Goal: Task Accomplishment & Management: Manage account settings

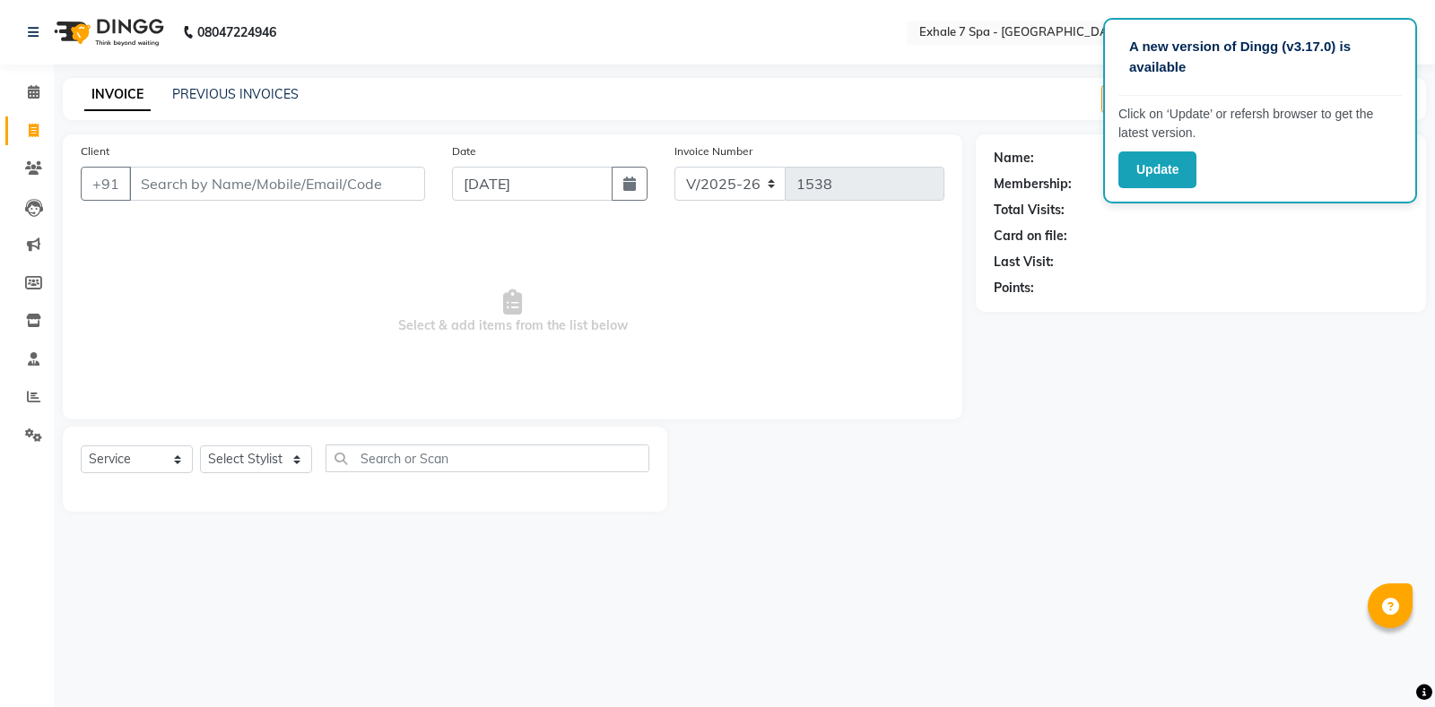
select select "4480"
select select "service"
click at [38, 167] on icon at bounding box center [33, 167] width 17 height 13
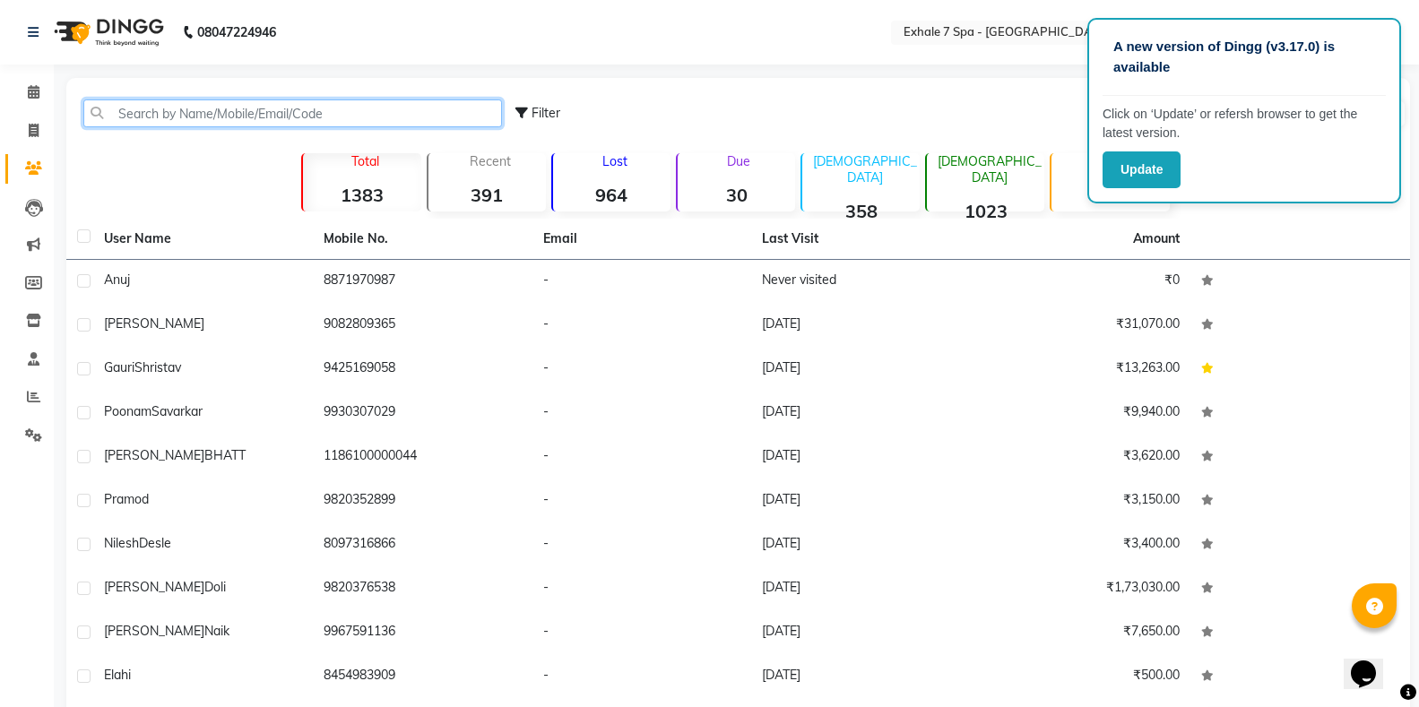
click at [124, 119] on input "text" at bounding box center [292, 114] width 419 height 28
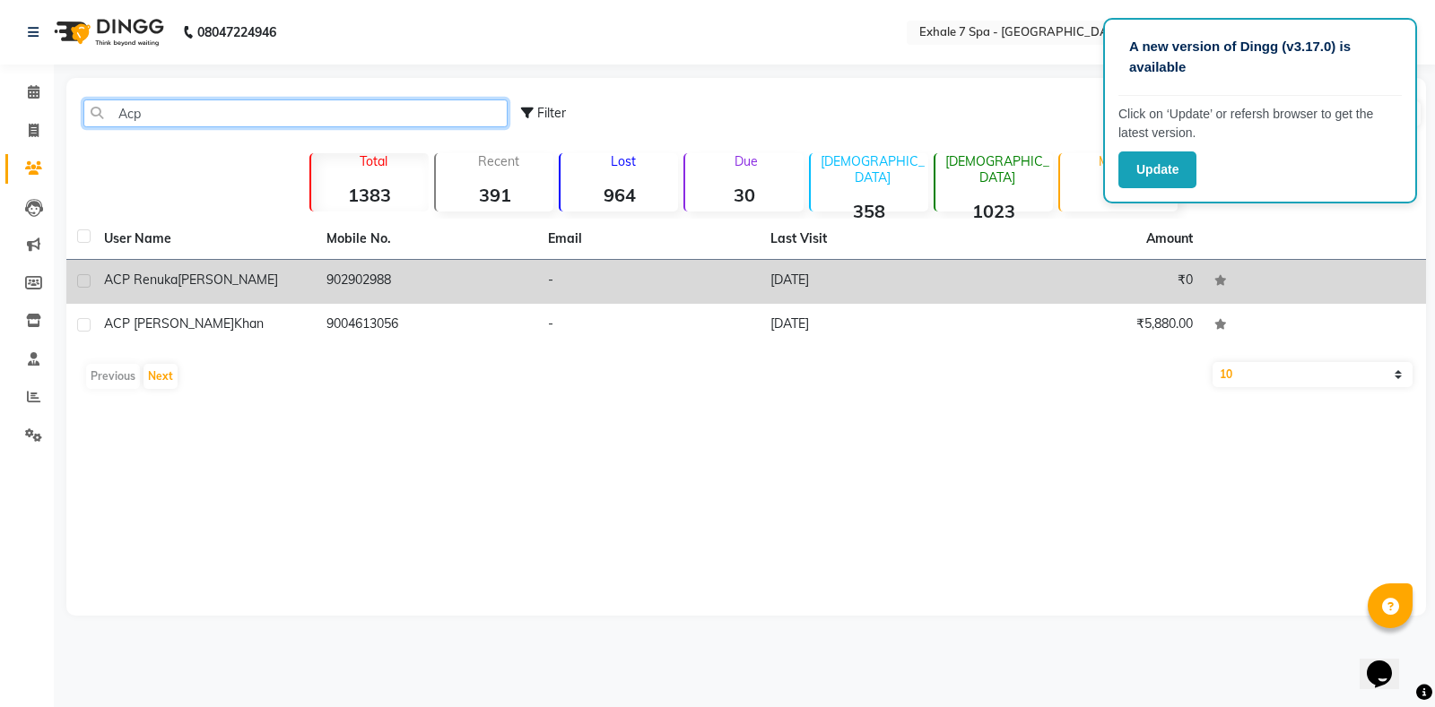
type input "Acp"
click at [337, 266] on td "902902988" at bounding box center [427, 282] width 222 height 44
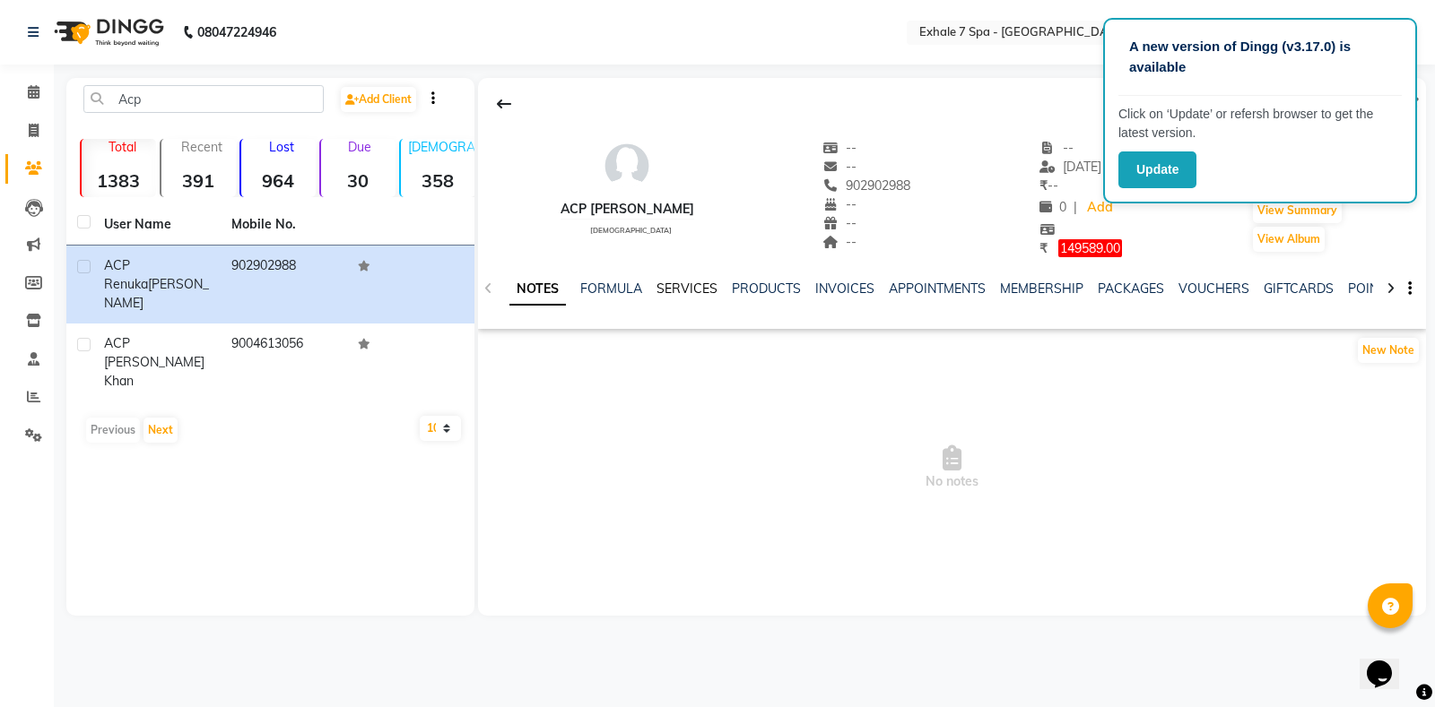
click at [678, 293] on link "SERVICES" at bounding box center [686, 289] width 61 height 16
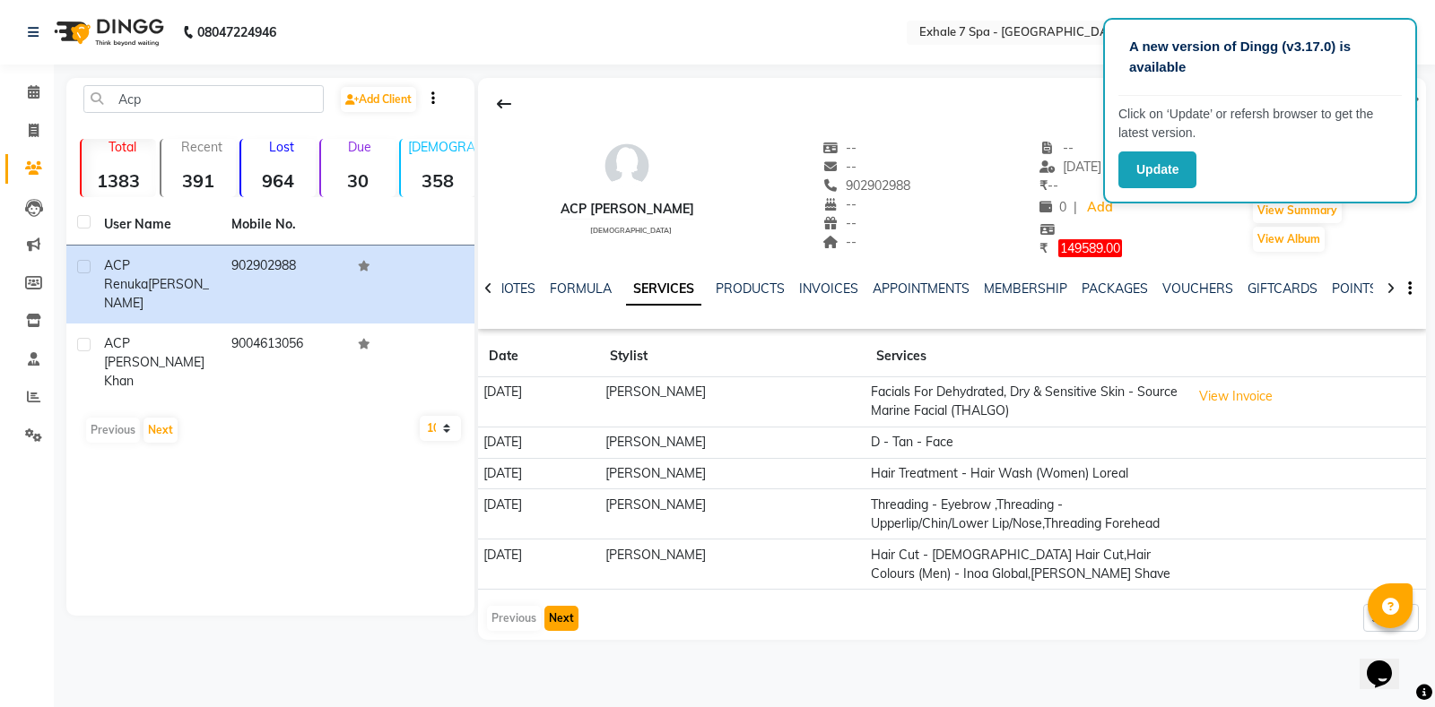
click at [565, 622] on button "Next" at bounding box center [561, 618] width 34 height 25
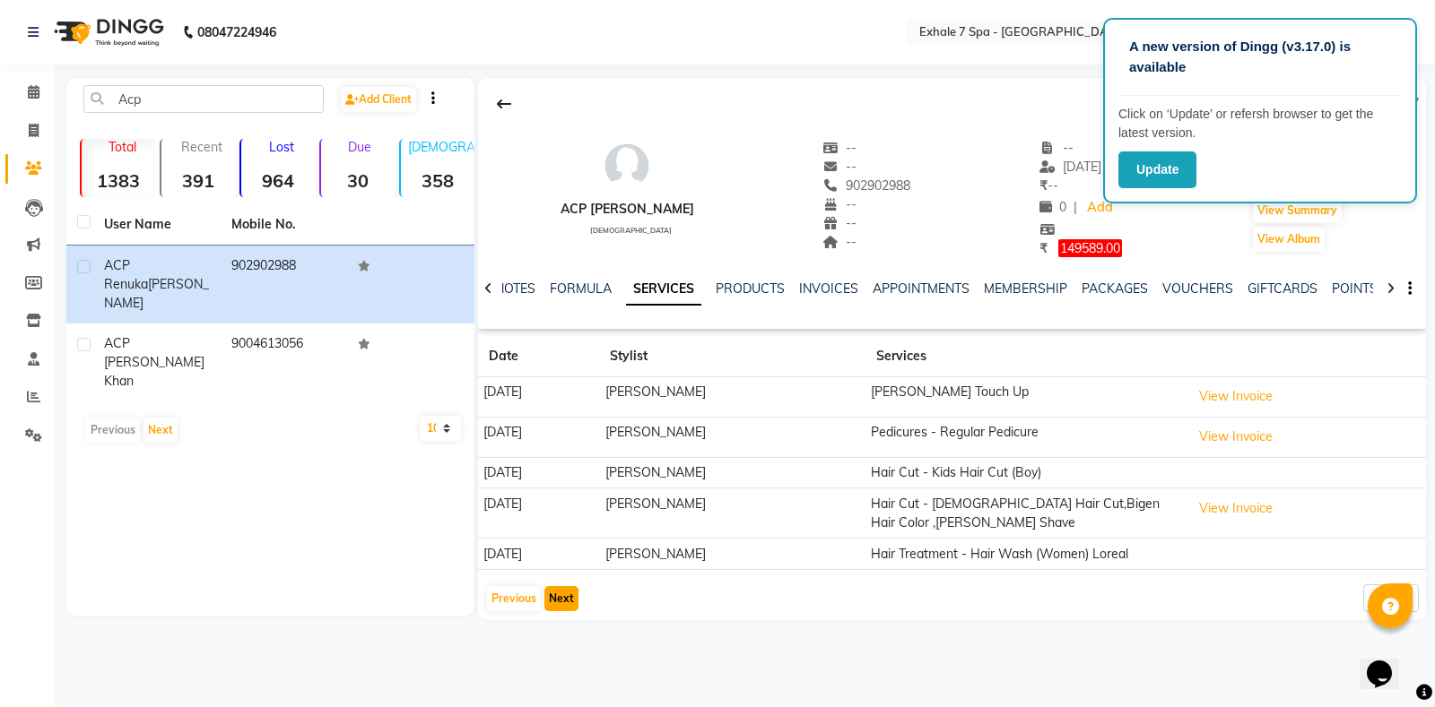
click at [569, 593] on button "Next" at bounding box center [561, 598] width 34 height 25
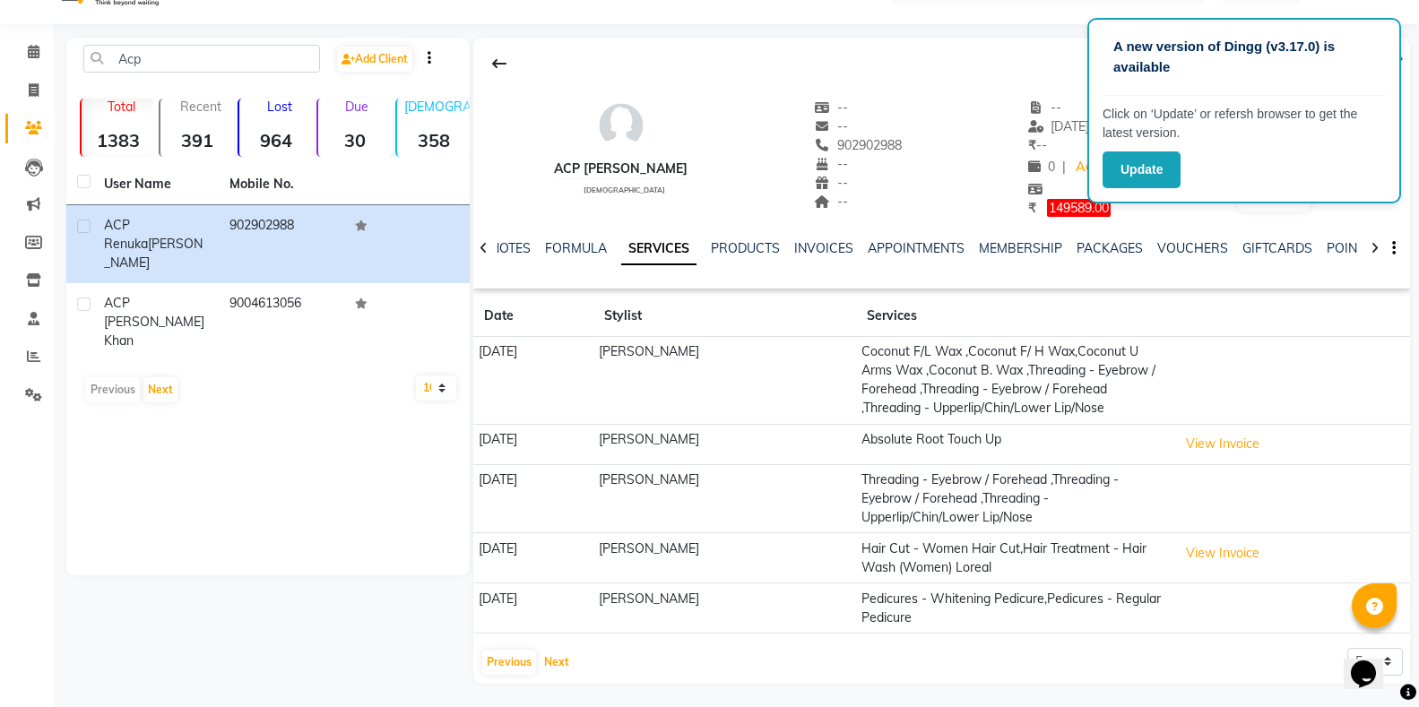
scroll to position [63, 0]
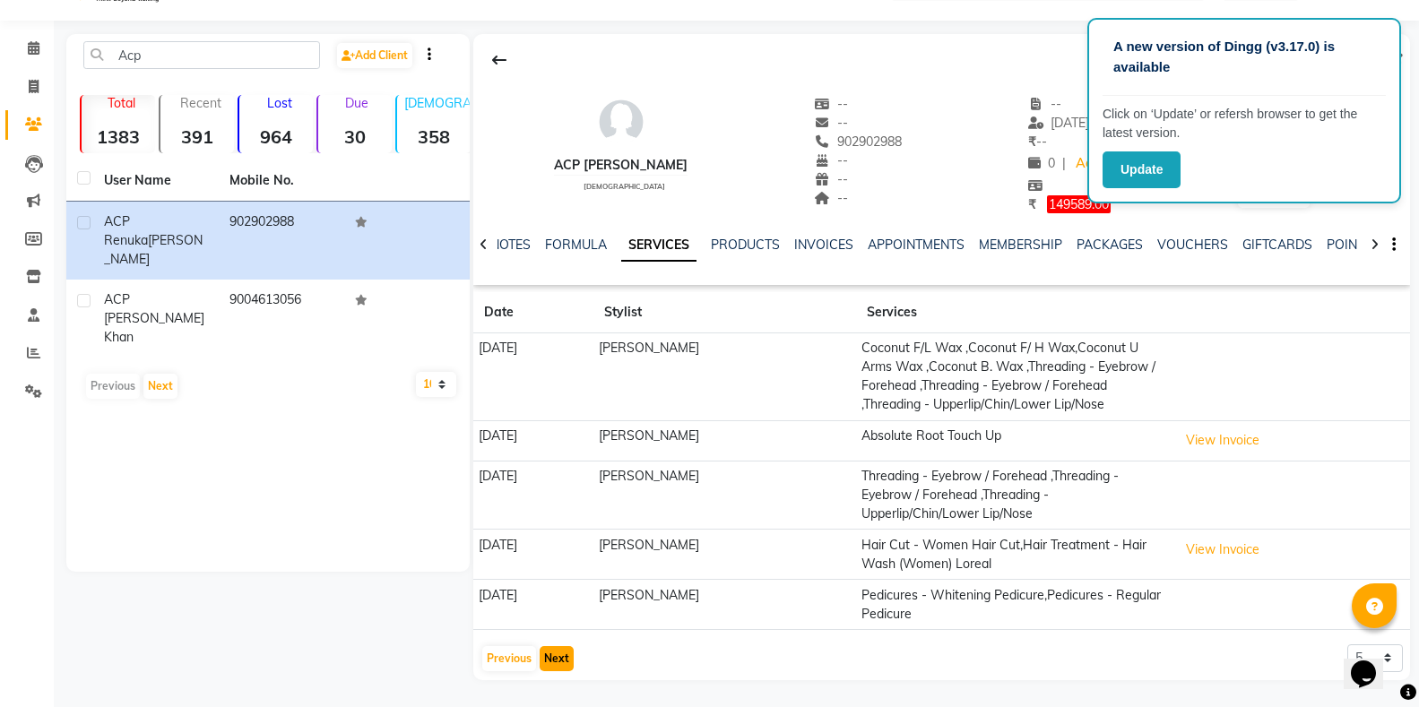
click at [545, 653] on button "Next" at bounding box center [557, 658] width 34 height 25
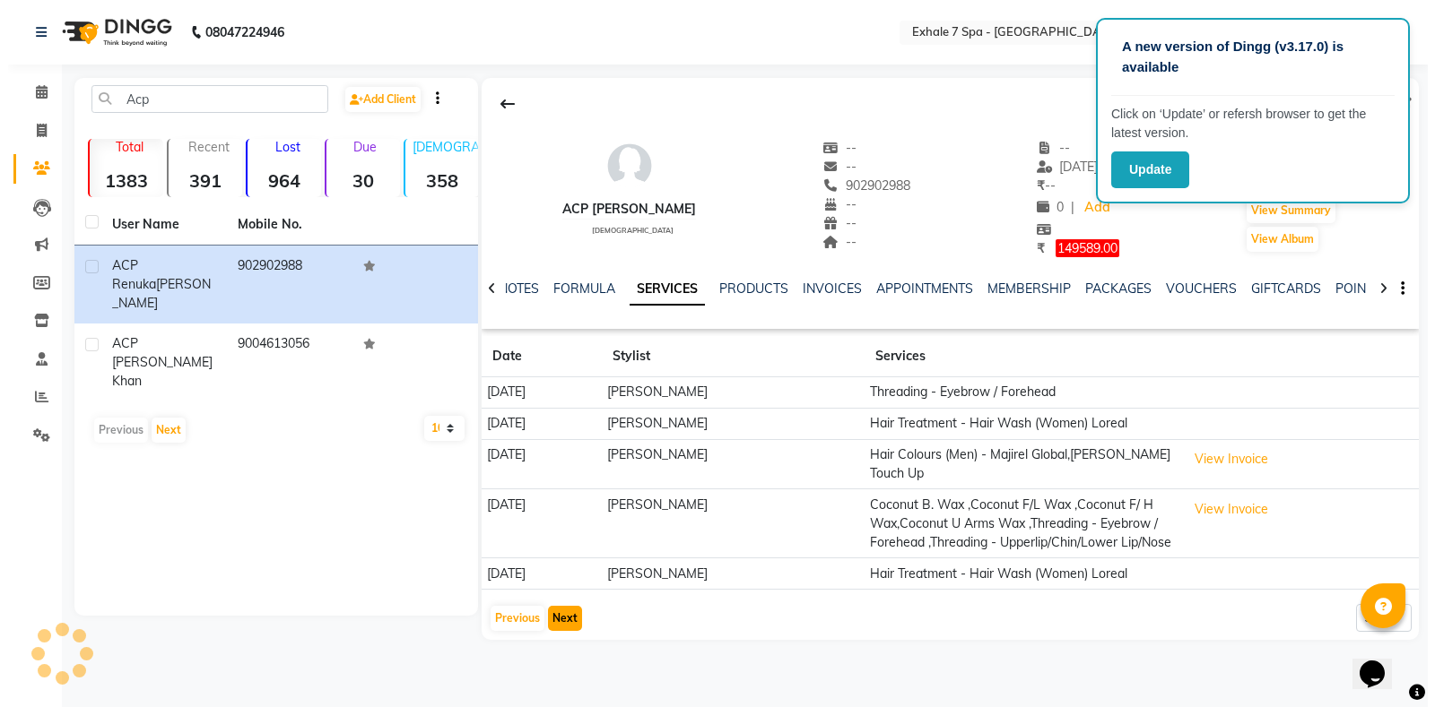
scroll to position [0, 0]
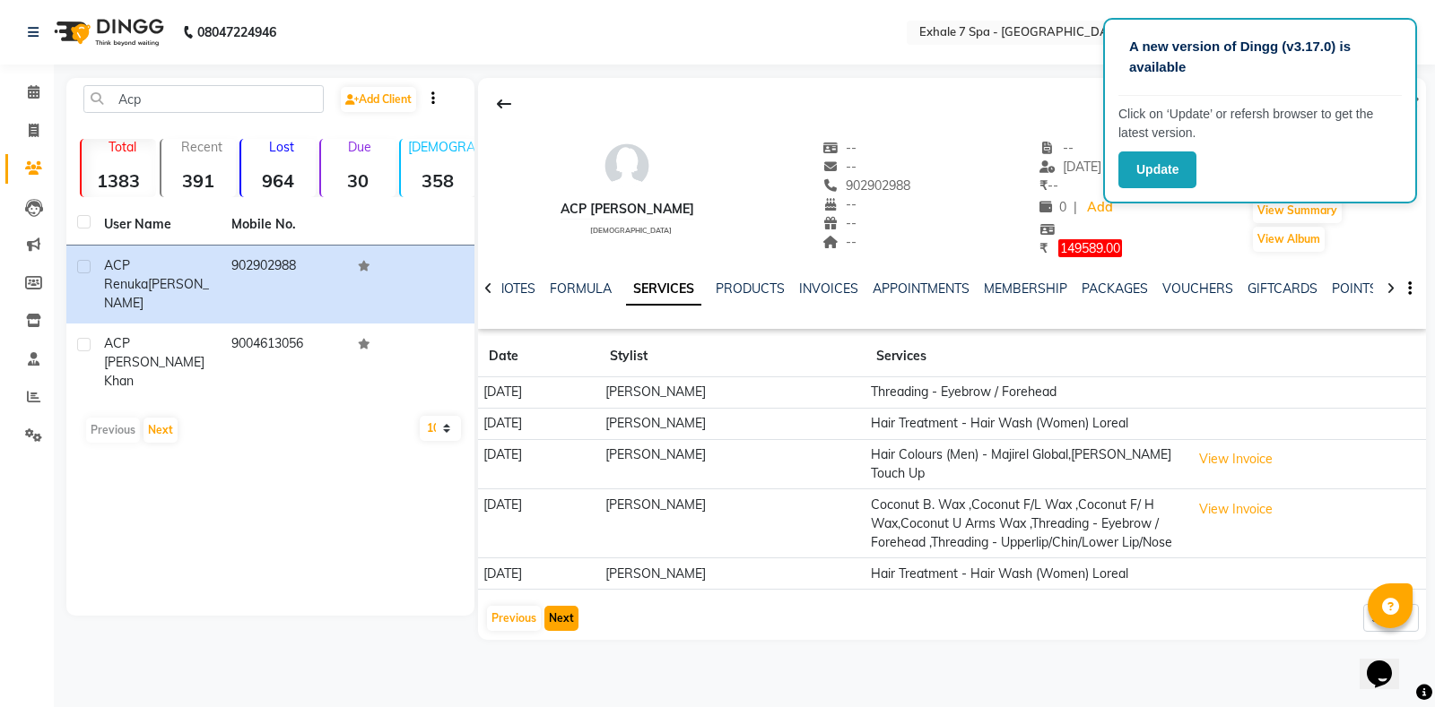
click at [566, 631] on button "Next" at bounding box center [561, 618] width 34 height 25
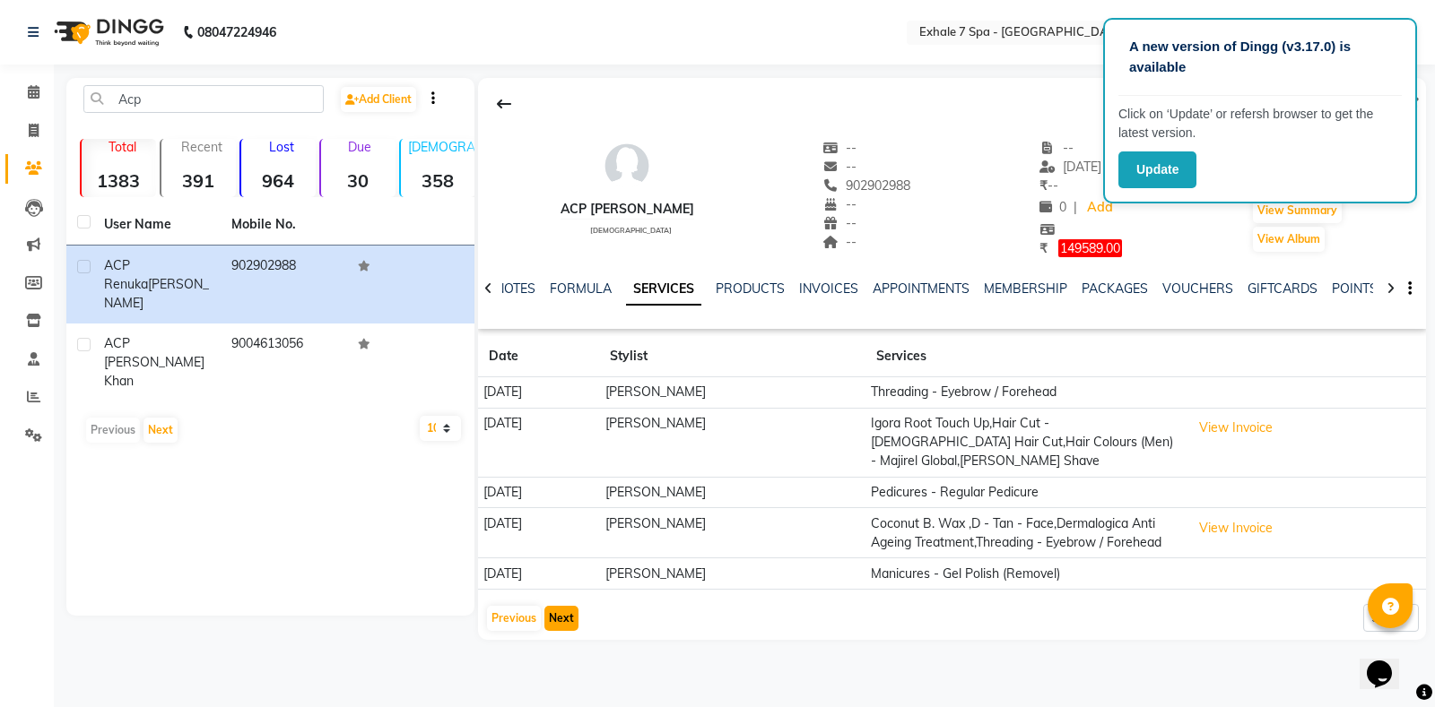
click at [567, 631] on button "Next" at bounding box center [561, 618] width 34 height 25
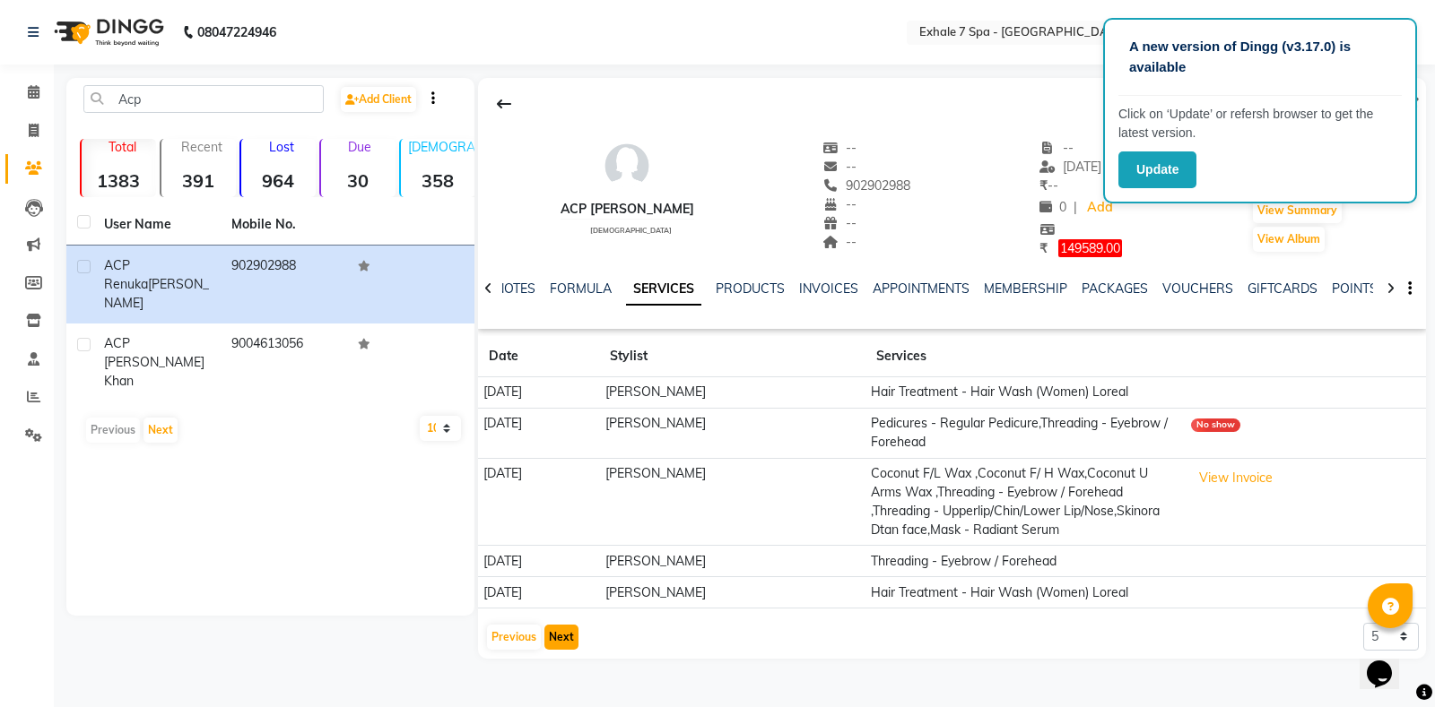
click at [552, 638] on button "Next" at bounding box center [561, 637] width 34 height 25
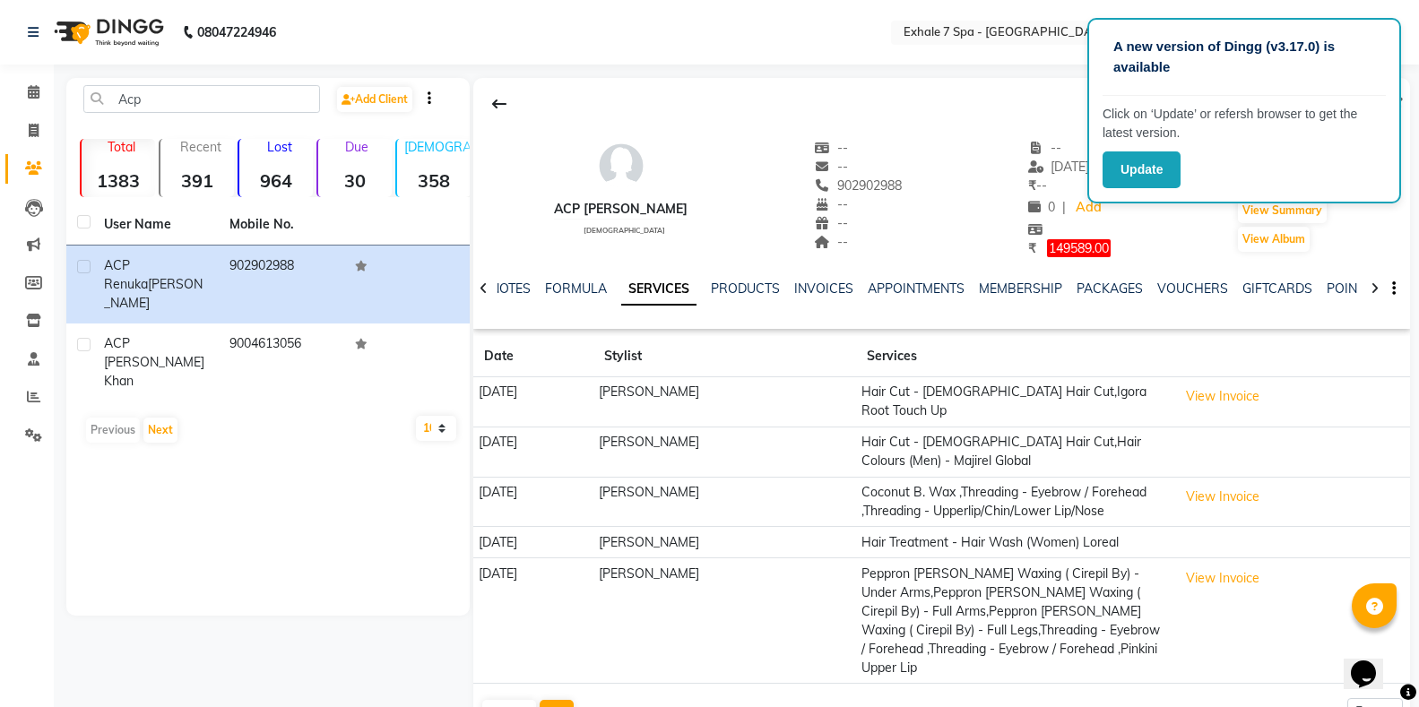
drag, startPoint x: 561, startPoint y: 663, endPoint x: 567, endPoint y: 681, distance: 19.6
click at [567, 681] on app-client-history "Date Stylist Services [DATE] [PERSON_NAME] Hair Cut - [DEMOGRAPHIC_DATA] Hair C…" at bounding box center [941, 531] width 937 height 391
click at [558, 700] on button "Next" at bounding box center [557, 712] width 34 height 25
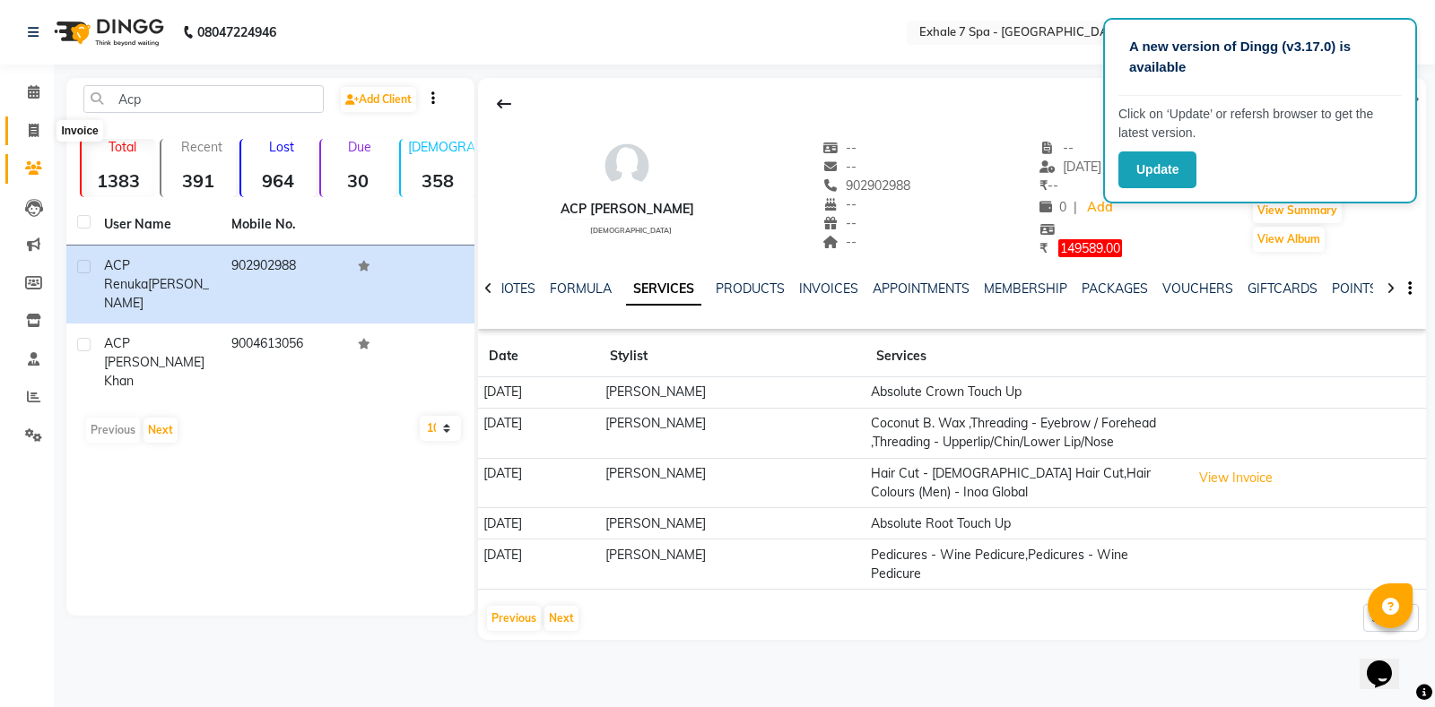
click at [27, 130] on span at bounding box center [33, 131] width 31 height 21
select select "service"
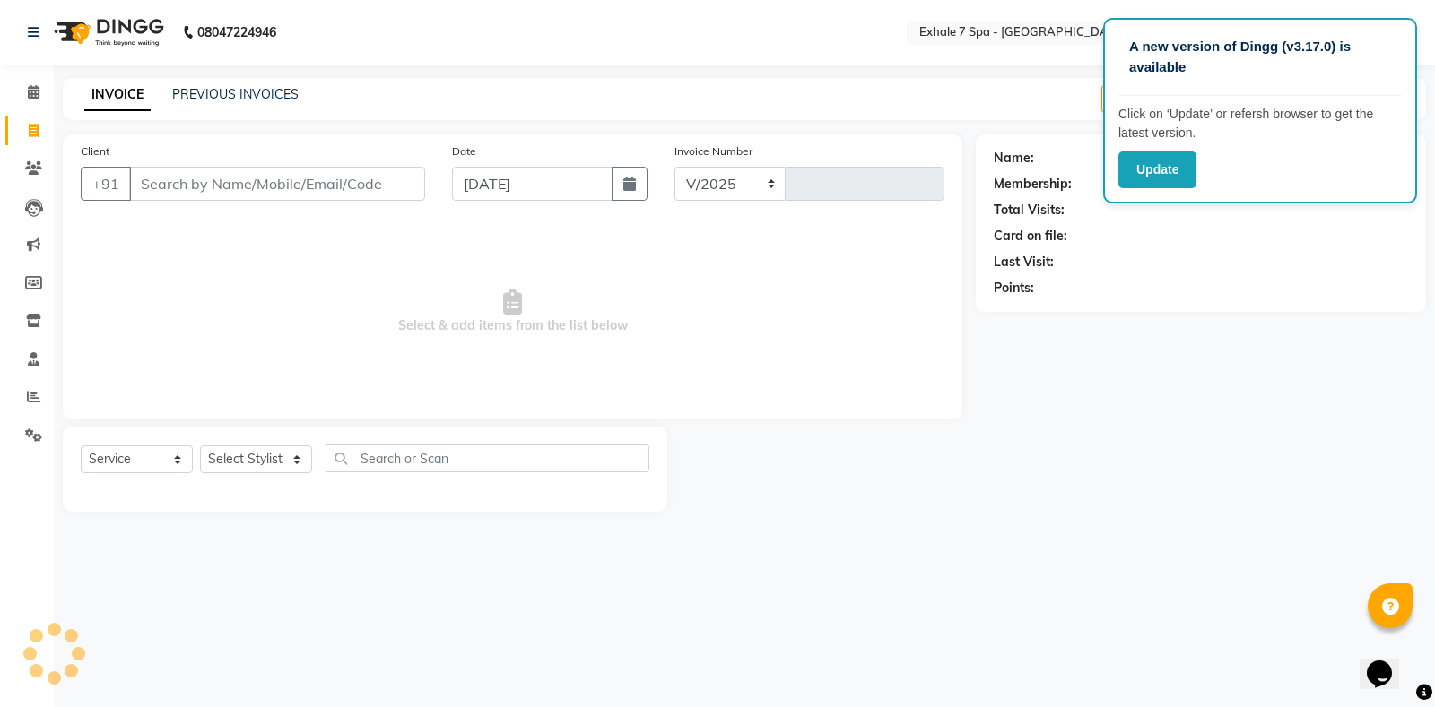
select select "4480"
type input "1538"
click at [1218, 425] on div "Name: Membership: Total Visits: Card on file: Last Visit: Points:" at bounding box center [1207, 322] width 464 height 377
drag, startPoint x: 208, startPoint y: 188, endPoint x: 218, endPoint y: 202, distance: 16.7
click at [218, 202] on div "Client +91" at bounding box center [252, 179] width 371 height 74
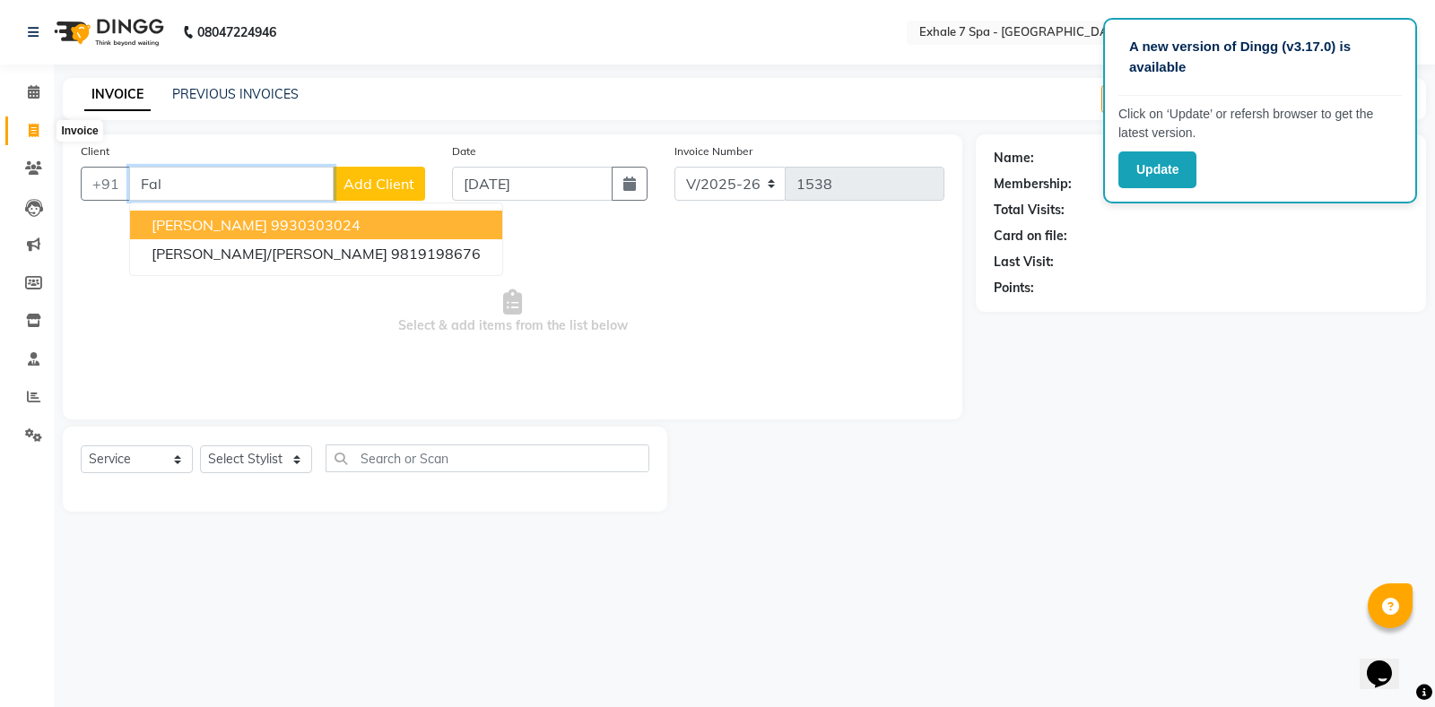
type input "Fal"
click at [35, 129] on icon at bounding box center [34, 130] width 10 height 13
select select "service"
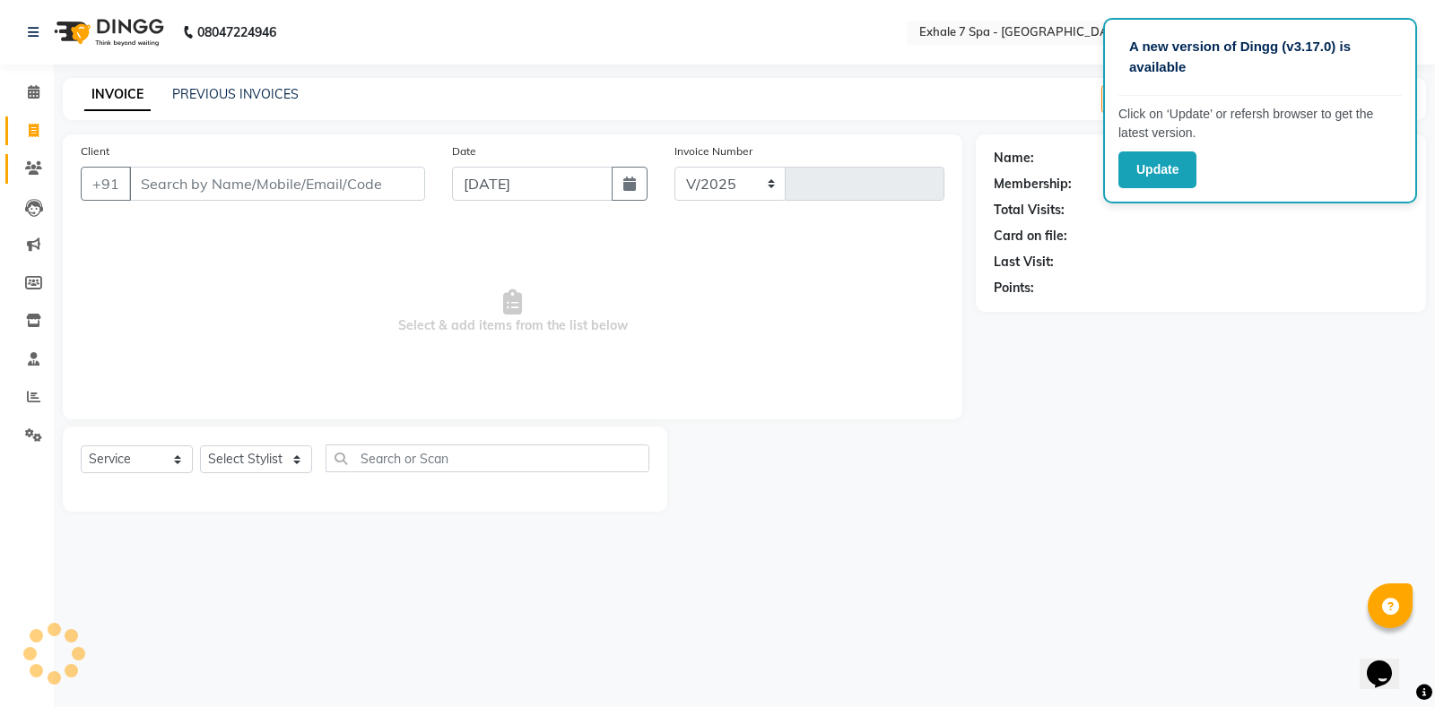
select select "4480"
type input "1538"
click at [35, 169] on icon at bounding box center [33, 167] width 17 height 13
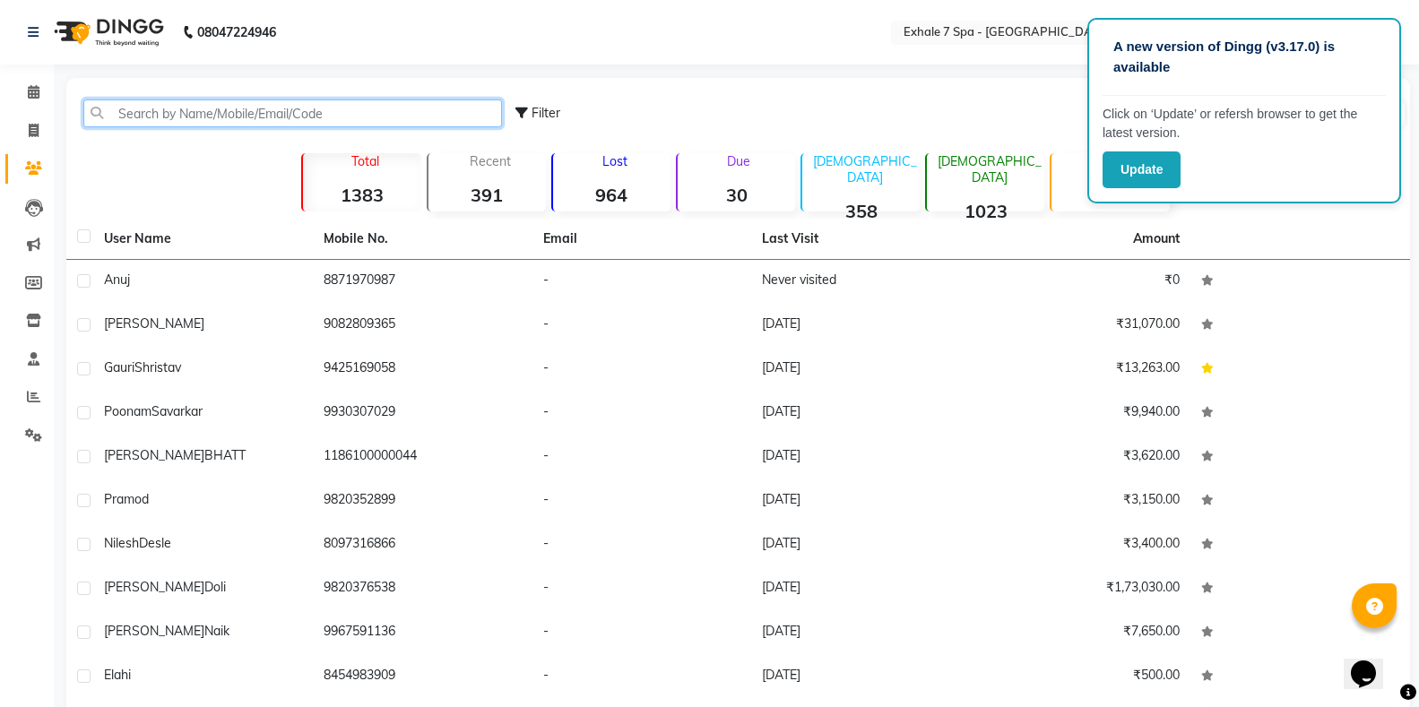
click at [166, 108] on input "text" at bounding box center [292, 114] width 419 height 28
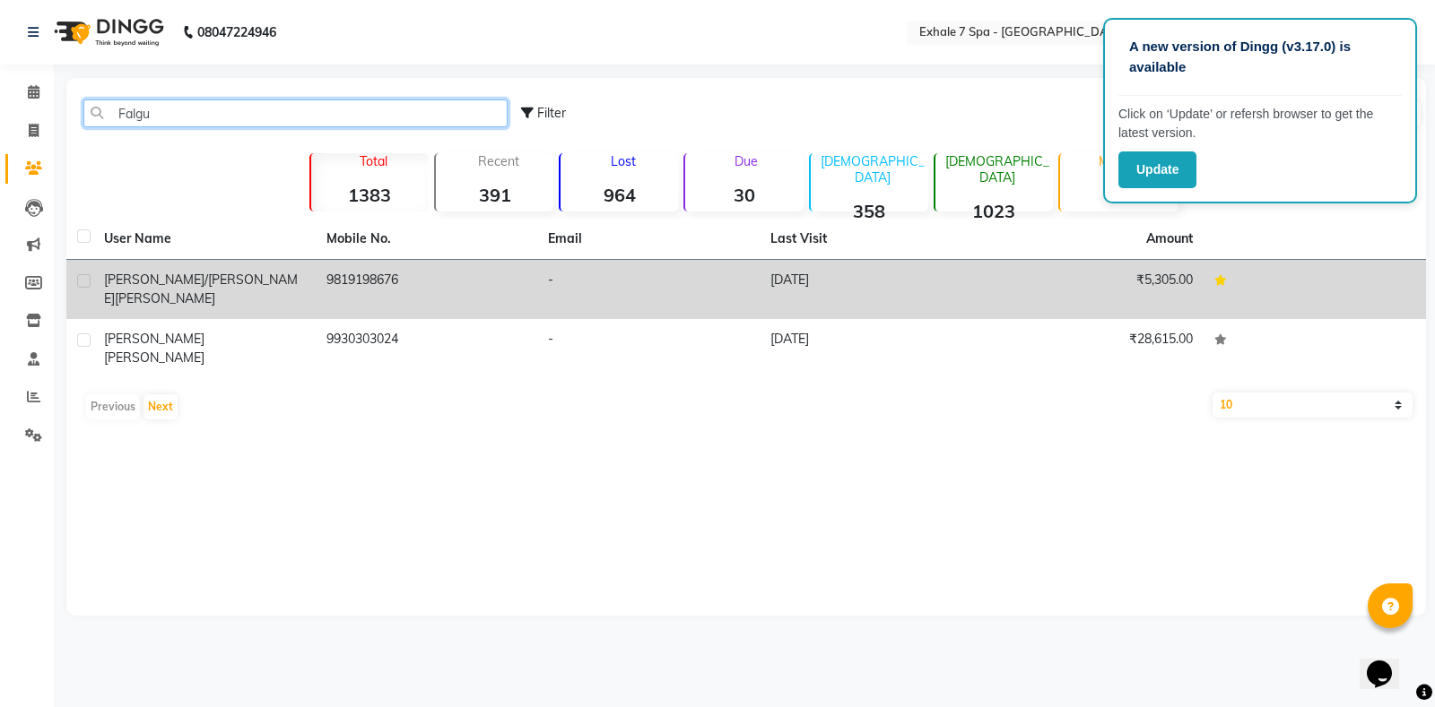
type input "Falgu"
click at [411, 283] on td "9819198676" at bounding box center [427, 289] width 222 height 59
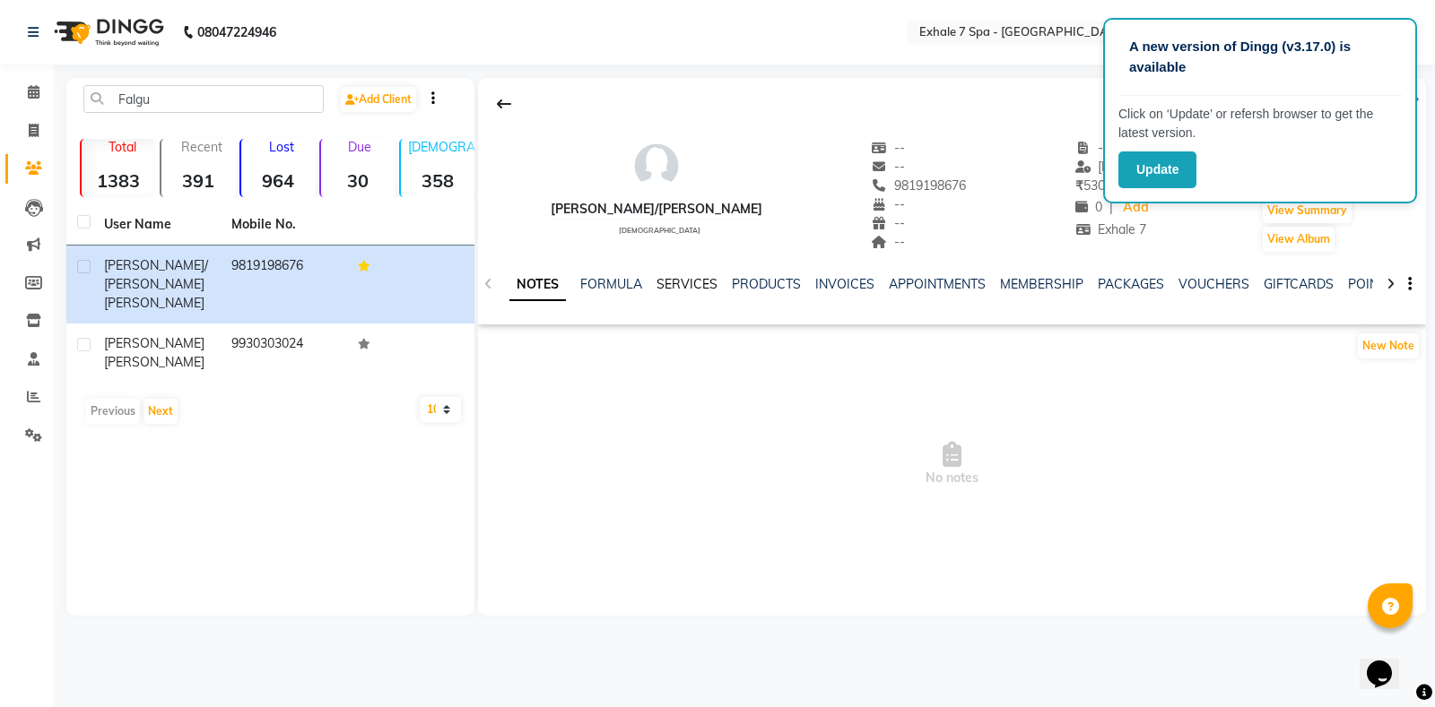
click at [665, 282] on link "SERVICES" at bounding box center [686, 284] width 61 height 16
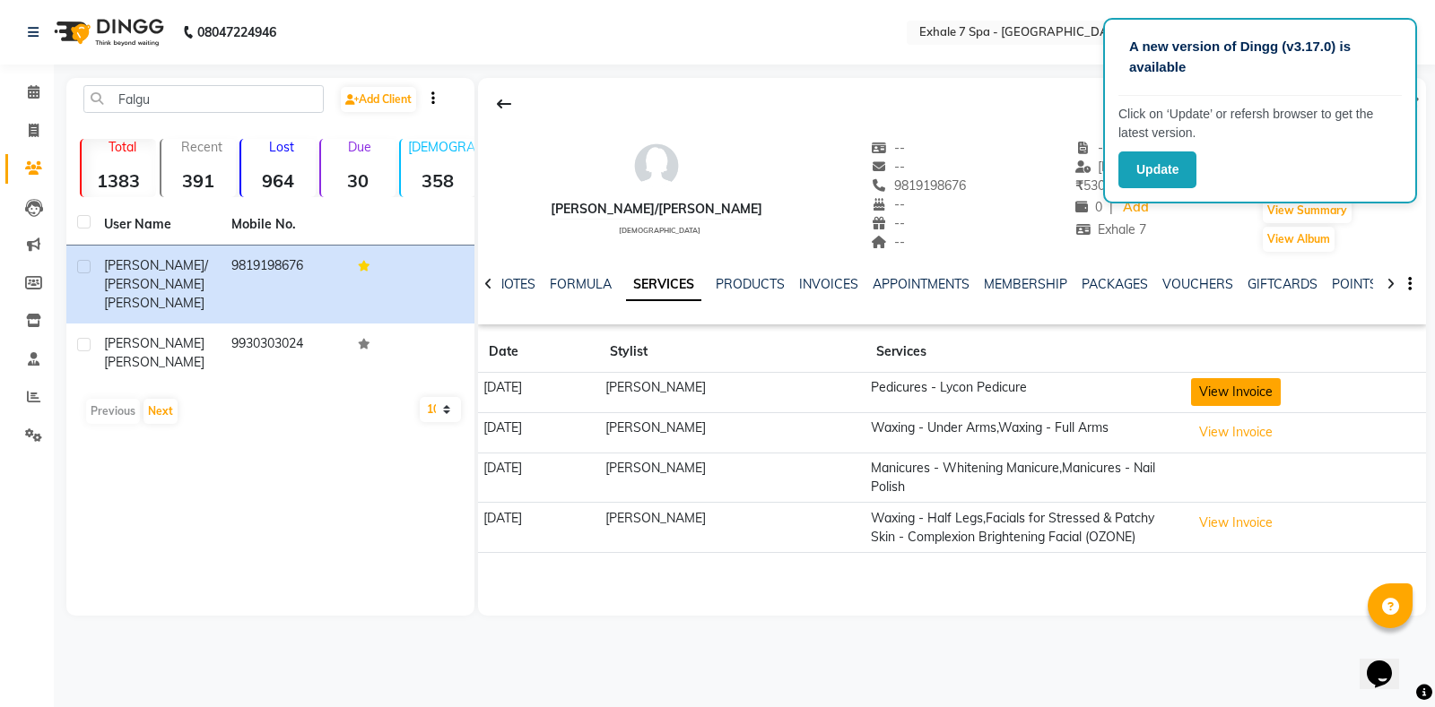
click at [1224, 393] on button "View Invoice" at bounding box center [1236, 392] width 90 height 28
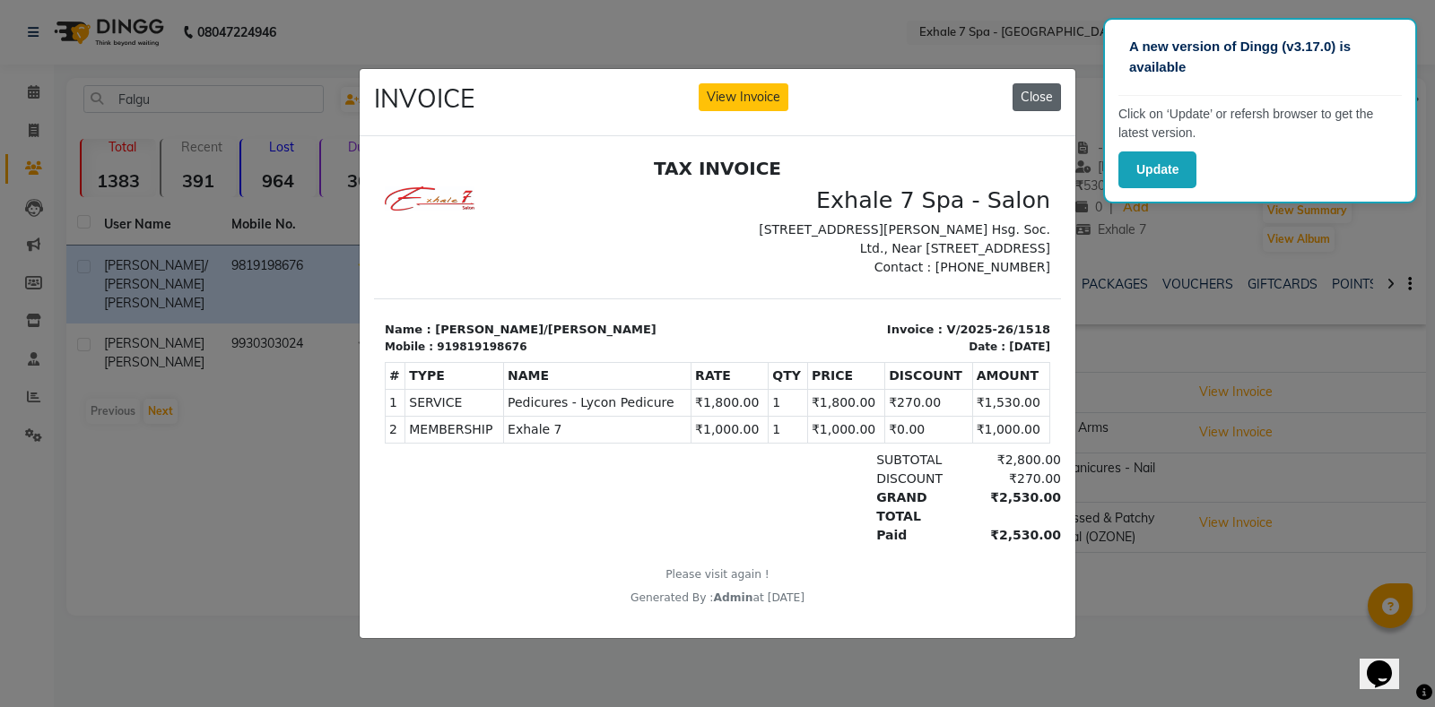
click at [1035, 85] on button "Close" at bounding box center [1036, 97] width 48 height 28
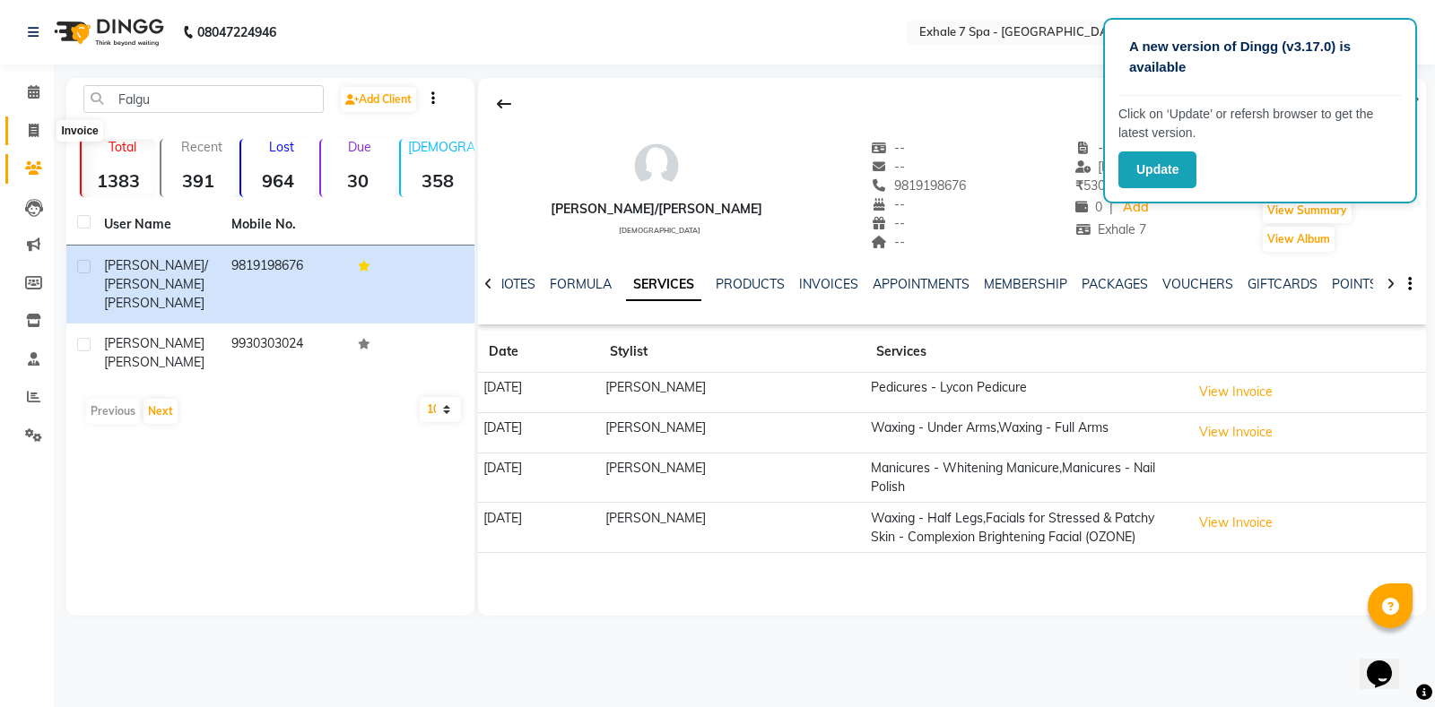
click at [33, 130] on icon at bounding box center [34, 130] width 10 height 13
select select "service"
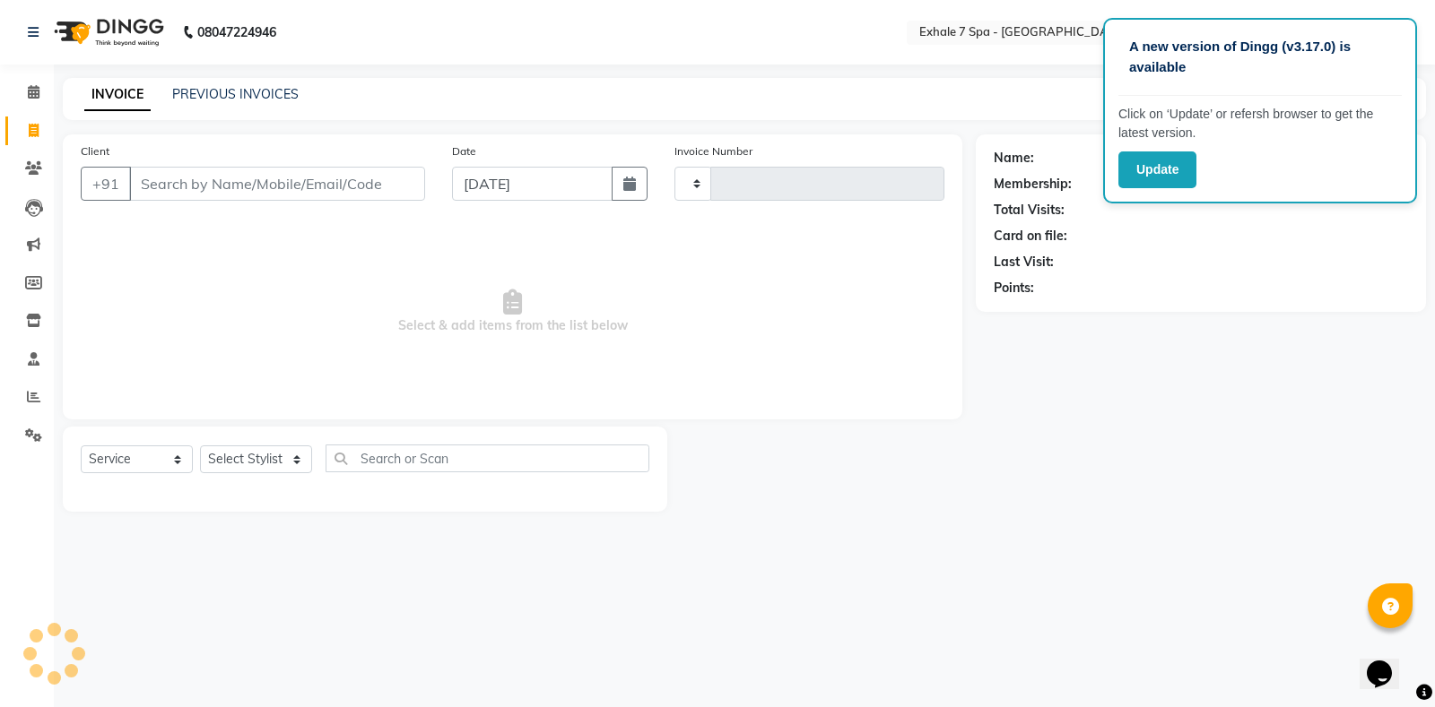
type input "1538"
select select "4480"
click at [1211, 508] on div "Name: Membership: Total Visits: Card on file: Last Visit: Points:" at bounding box center [1207, 322] width 464 height 377
click at [37, 129] on icon at bounding box center [34, 130] width 10 height 13
select select "service"
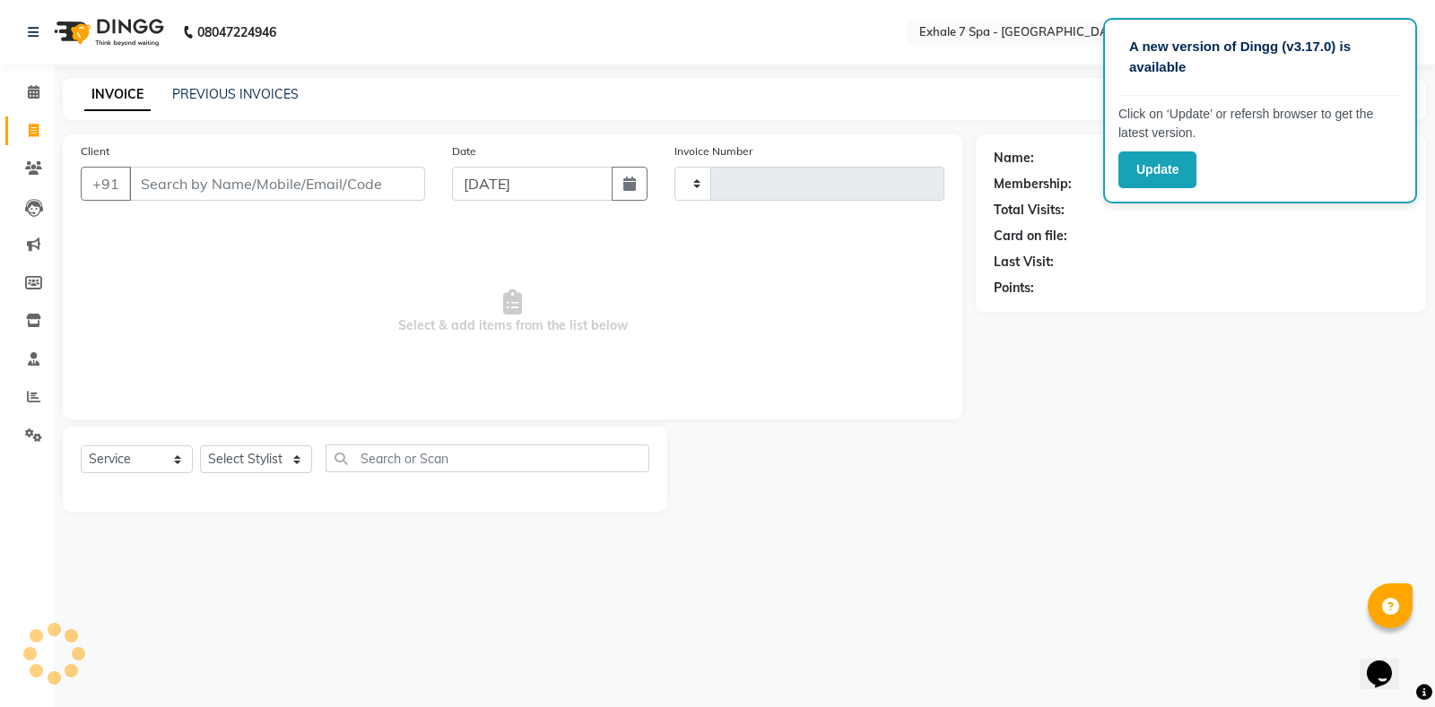
type input "1538"
select select "4480"
click at [37, 169] on icon at bounding box center [33, 167] width 17 height 13
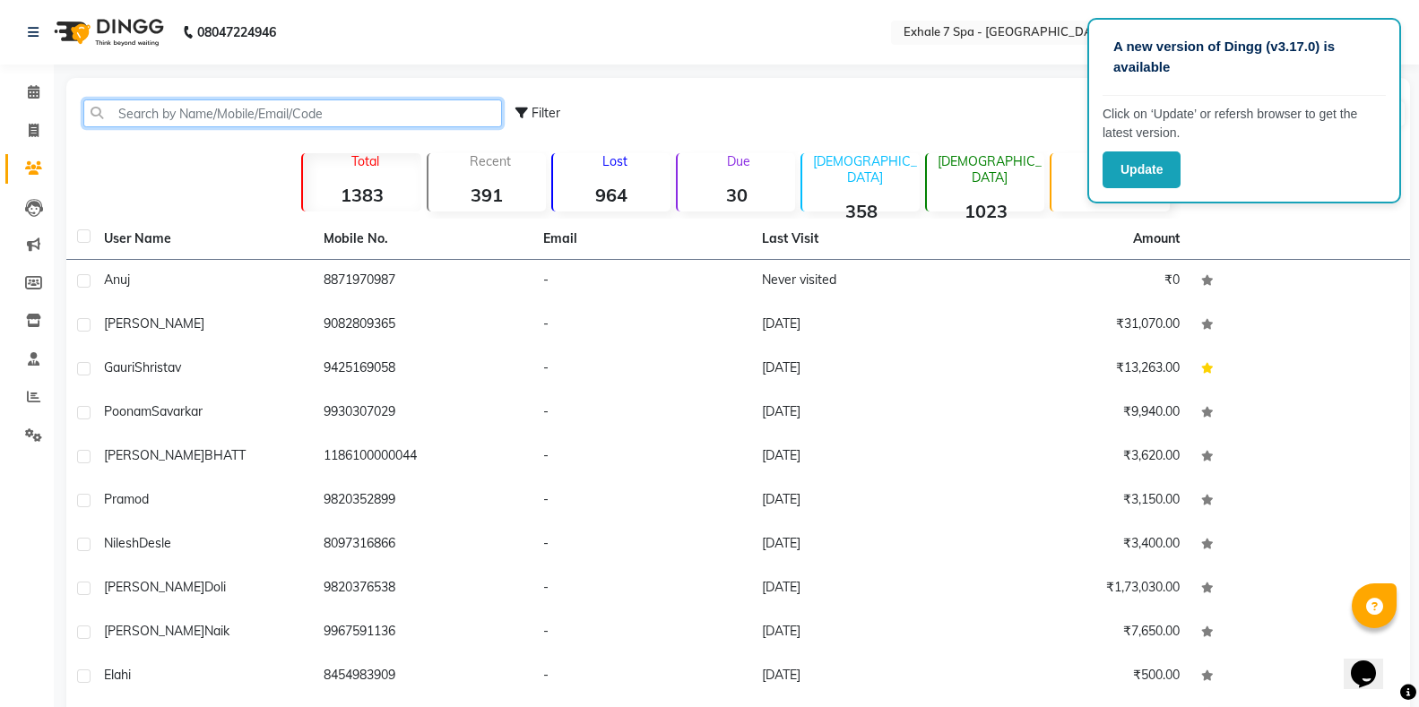
click at [159, 110] on input "text" at bounding box center [292, 114] width 419 height 28
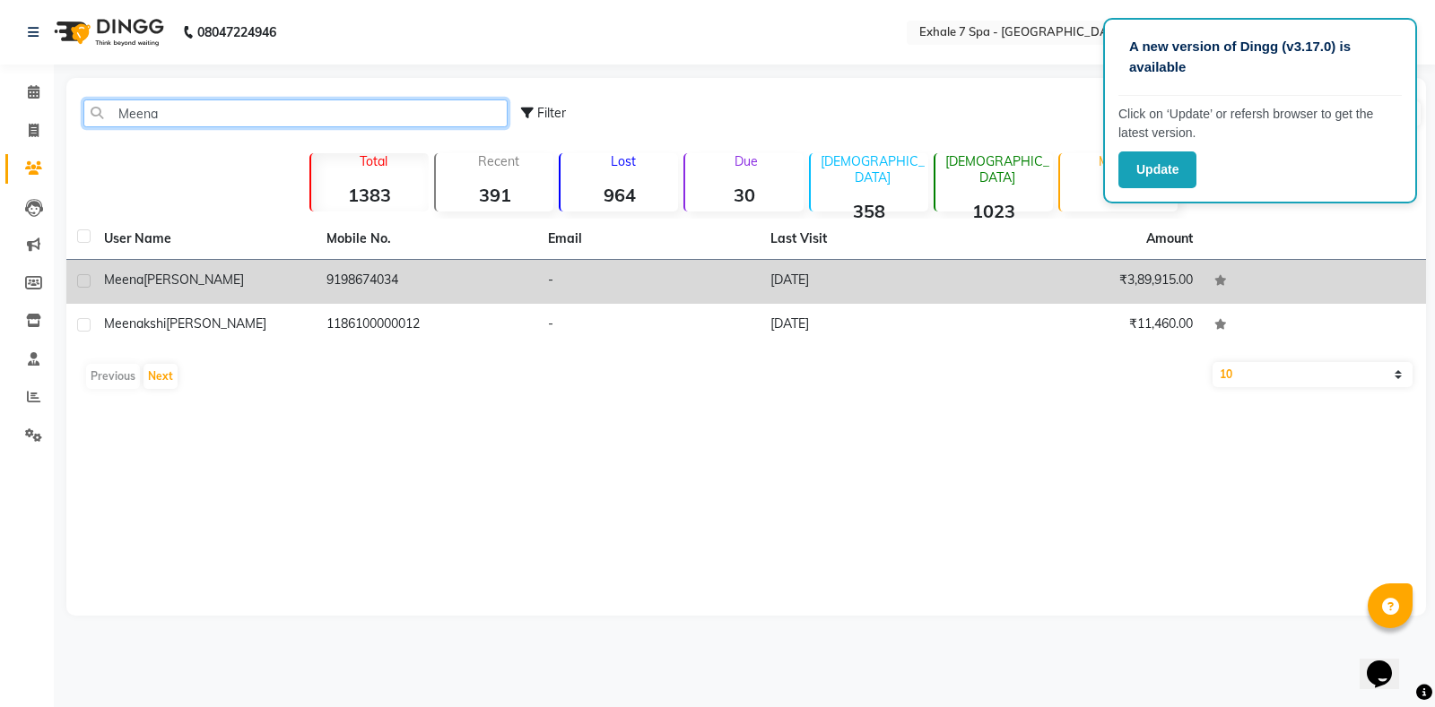
type input "Meena"
click at [334, 270] on td "9198674034" at bounding box center [427, 282] width 222 height 44
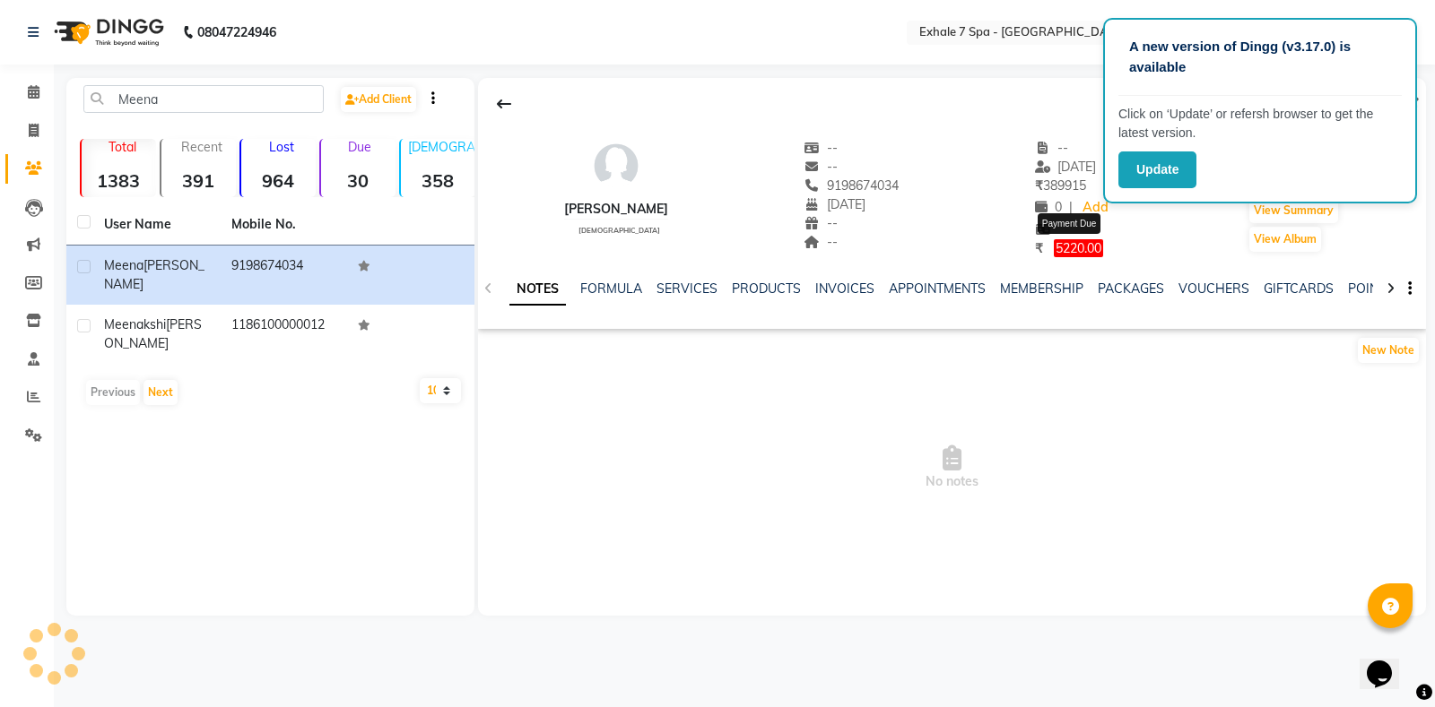
click at [1071, 247] on span "5220.00" at bounding box center [1077, 248] width 49 height 18
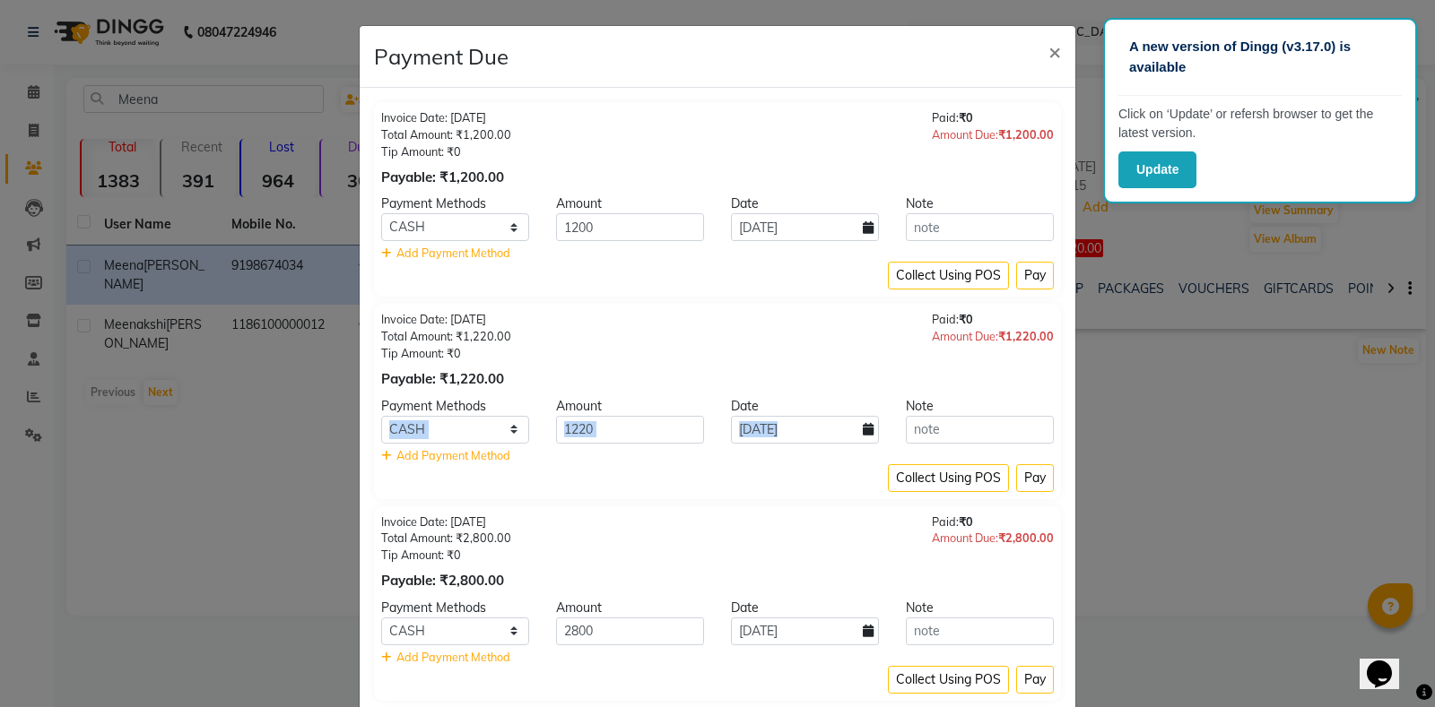
click at [1218, 417] on ngb-modal-window "Payment Due × Invoice Date: [DATE] Total Amount: ₹1,200.00 Tip Amount: ₹0 Payab…" at bounding box center [717, 353] width 1435 height 707
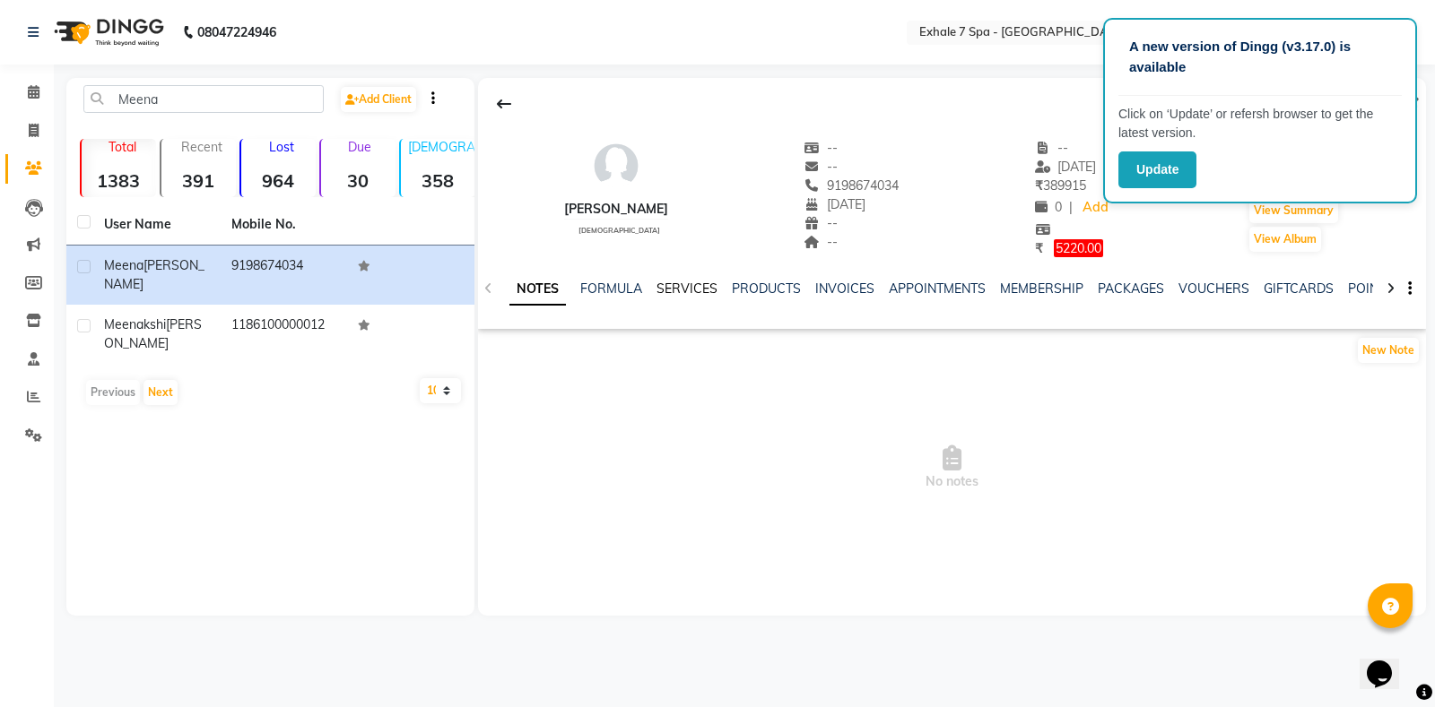
click at [685, 289] on link "SERVICES" at bounding box center [686, 289] width 61 height 16
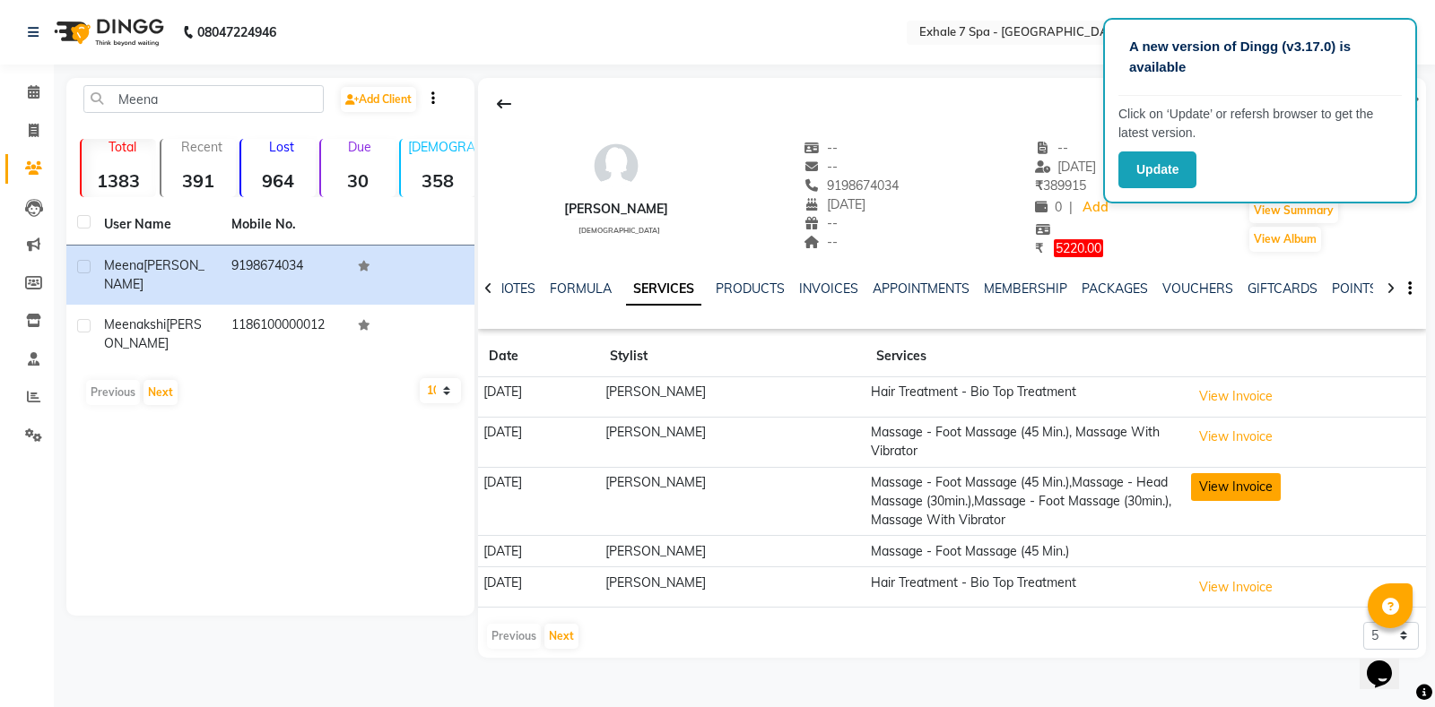
click at [1235, 484] on button "View Invoice" at bounding box center [1236, 487] width 90 height 28
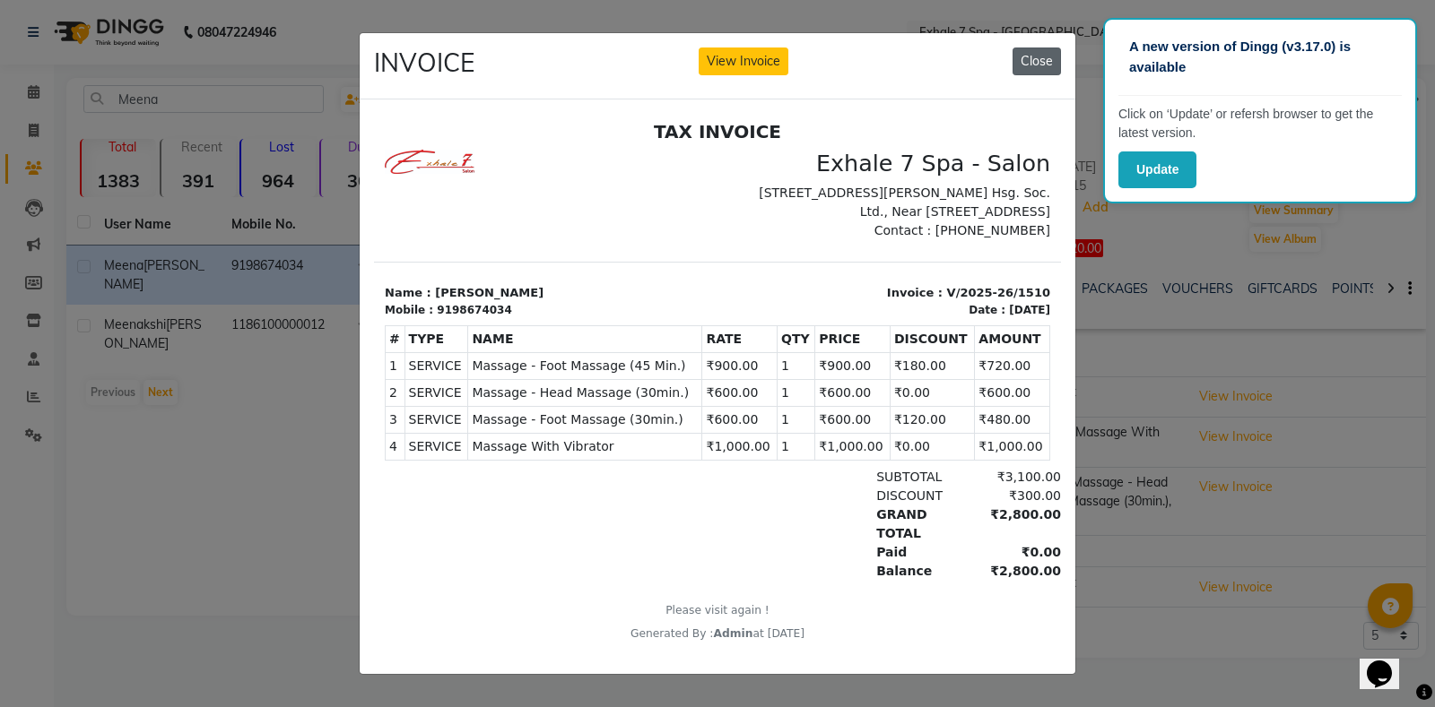
click at [1039, 55] on button "Close" at bounding box center [1036, 62] width 48 height 28
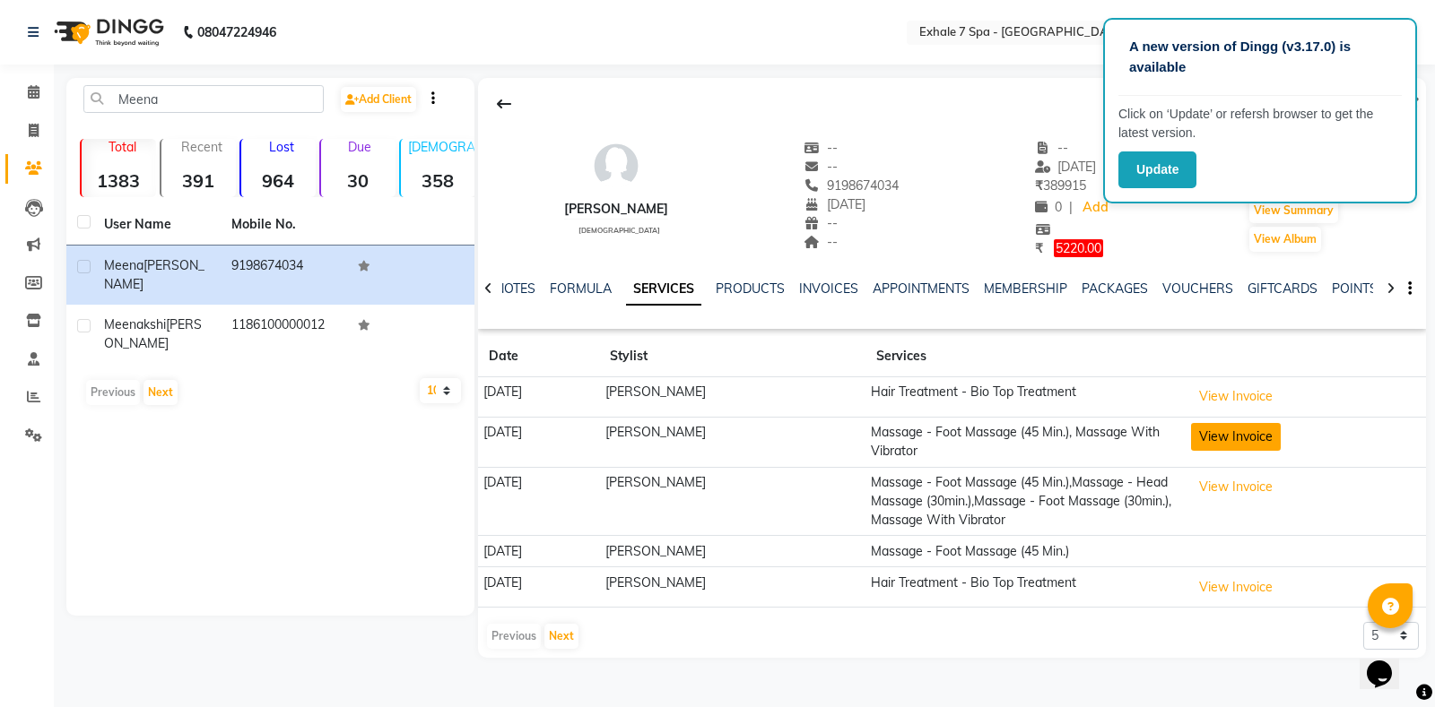
click at [1248, 434] on button "View Invoice" at bounding box center [1236, 437] width 90 height 28
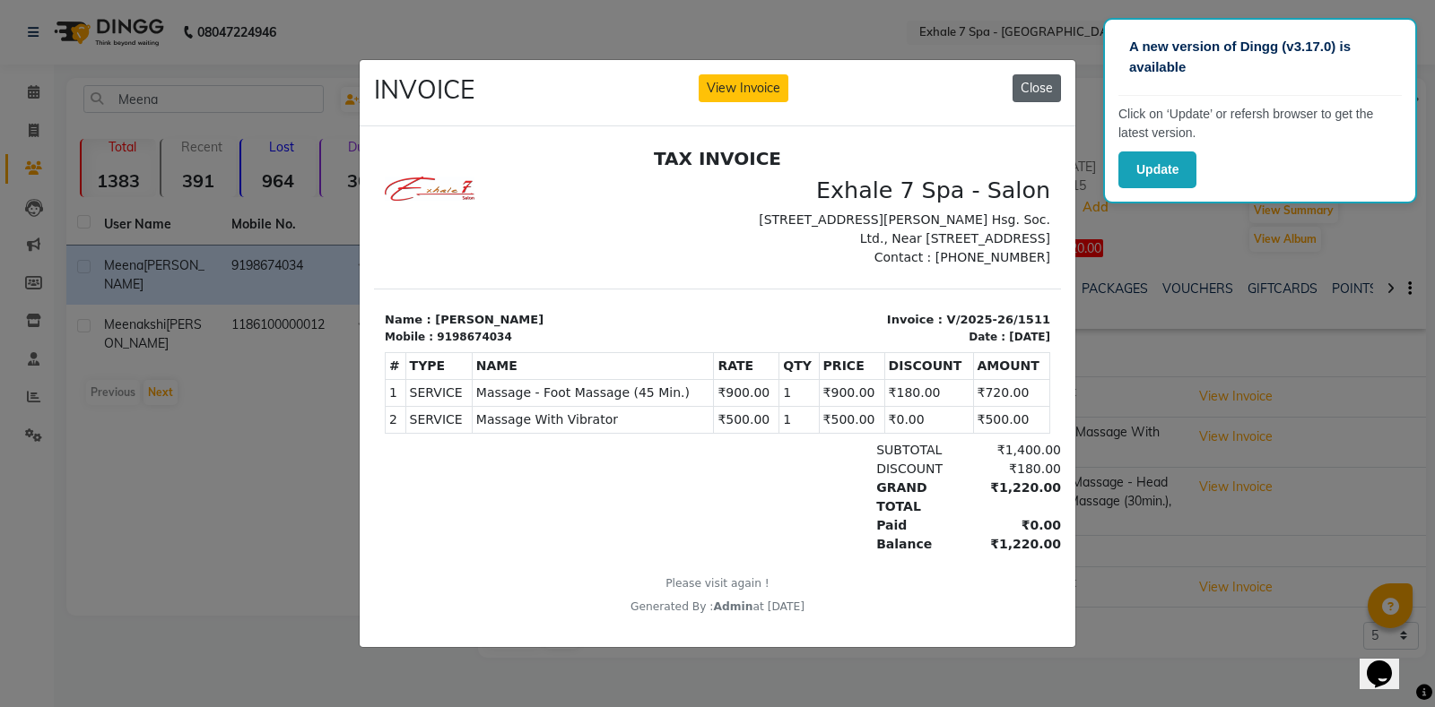
click at [1028, 74] on button "Close" at bounding box center [1036, 88] width 48 height 28
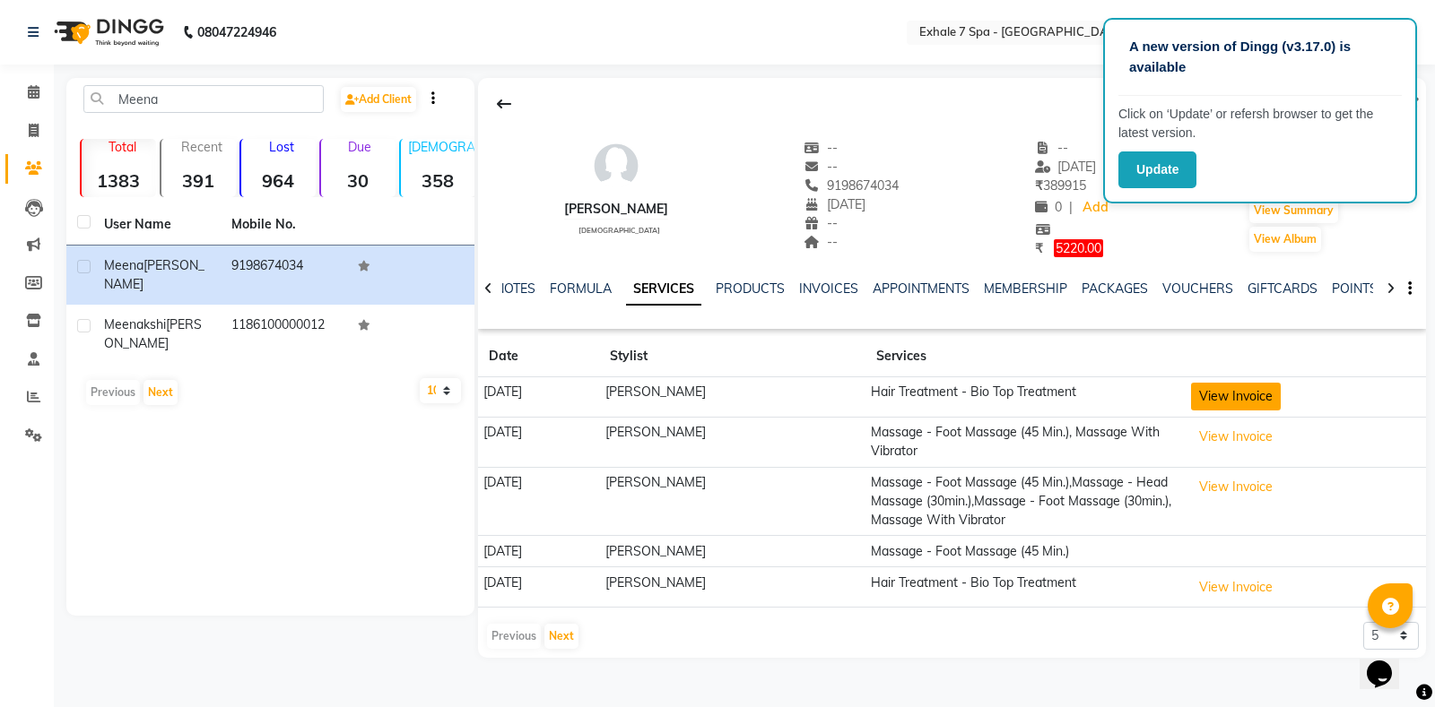
click at [1231, 394] on button "View Invoice" at bounding box center [1236, 397] width 90 height 28
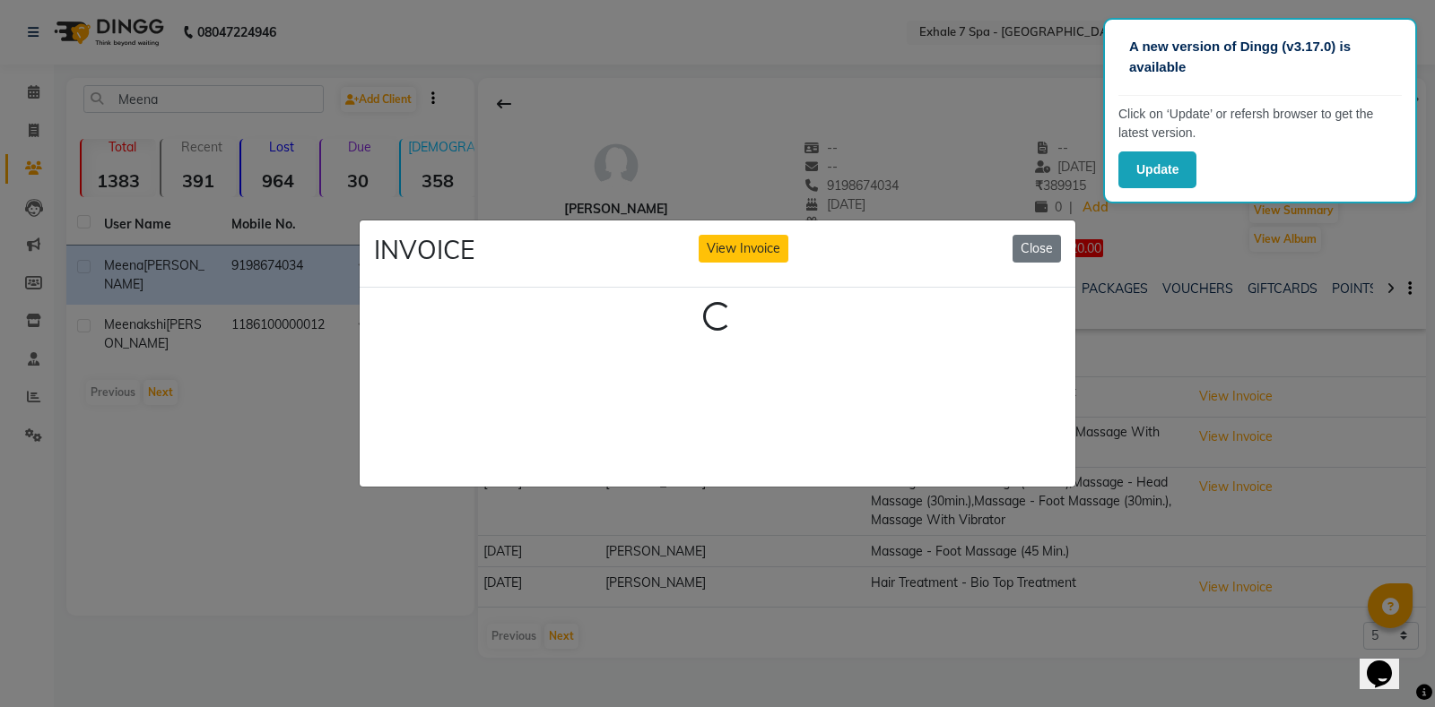
drag, startPoint x: 1022, startPoint y: 236, endPoint x: 1042, endPoint y: 258, distance: 29.9
click at [1042, 258] on div "INVOICE View Invoice Close" at bounding box center [717, 254] width 715 height 67
click at [1018, 243] on button "Close" at bounding box center [1036, 249] width 48 height 28
